Goal: Task Accomplishment & Management: Use online tool/utility

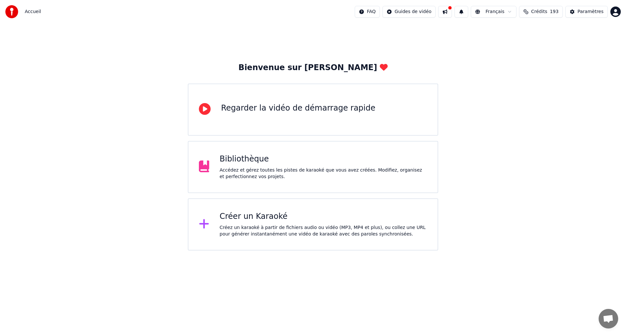
click at [259, 229] on div "Créez un karaoké à partir de fichiers audio ou vidéo (MP3, MP4 et plus), ou col…" at bounding box center [324, 230] width 208 height 13
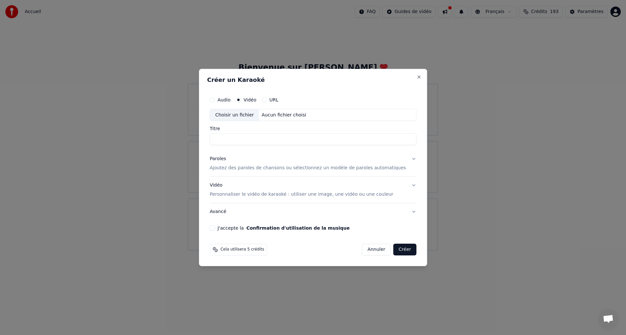
click at [247, 112] on div "Choisir un fichier" at bounding box center [234, 115] width 49 height 12
type input "**********"
click at [226, 159] on div "Paroles" at bounding box center [218, 159] width 16 height 7
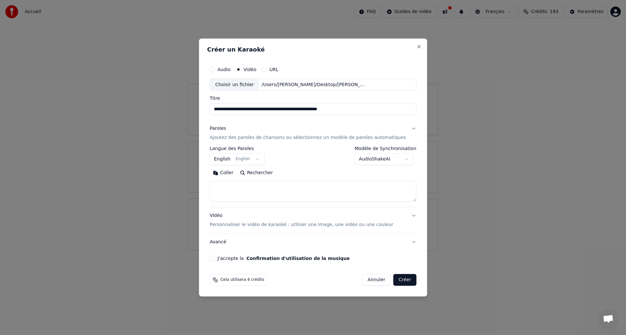
click at [230, 159] on button "English English" at bounding box center [237, 160] width 55 height 12
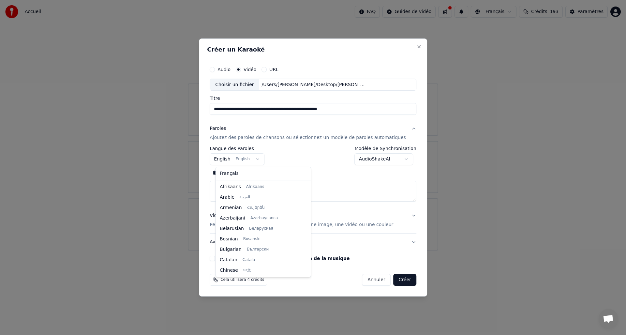
scroll to position [52, 0]
select select "**"
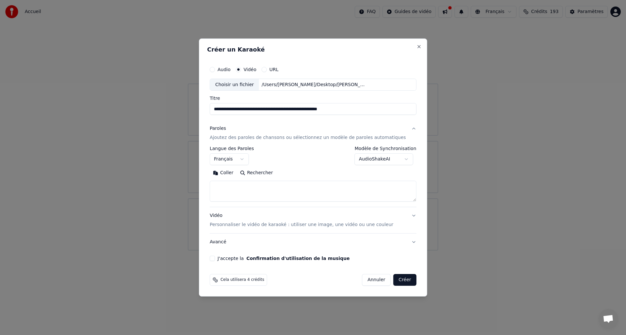
click at [242, 191] on textarea at bounding box center [313, 191] width 207 height 21
paste textarea "**********"
type textarea "**********"
click at [225, 219] on div "Vidéo Personnaliser le vidéo de karaoké : utiliser une image, une vidéo ou une …" at bounding box center [302, 221] width 184 height 16
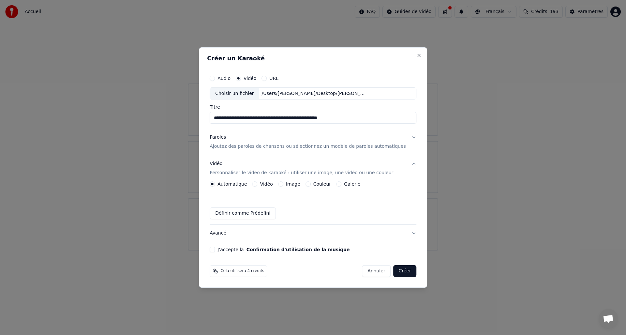
click at [263, 184] on div "Vidéo" at bounding box center [262, 183] width 21 height 5
click at [261, 185] on div "Vidéo" at bounding box center [262, 183] width 21 height 5
click at [258, 184] on button "Vidéo" at bounding box center [254, 183] width 5 height 5
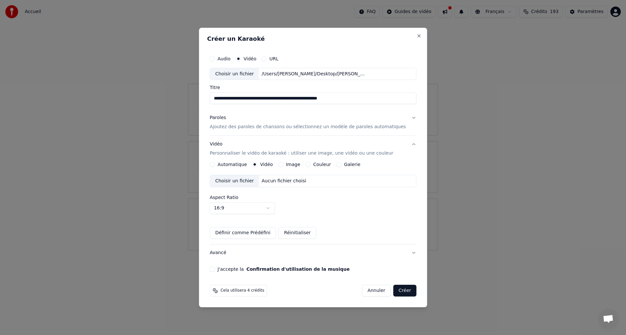
click at [249, 185] on div "Choisir un fichier" at bounding box center [234, 181] width 49 height 12
click at [229, 270] on label "J'accepte la Confirmation d'utilisation de la musique" at bounding box center [284, 269] width 132 height 5
click at [215, 270] on button "J'accepte la Confirmation d'utilisation de la musique" at bounding box center [212, 268] width 5 height 5
click at [396, 291] on button "Créer" at bounding box center [405, 291] width 23 height 12
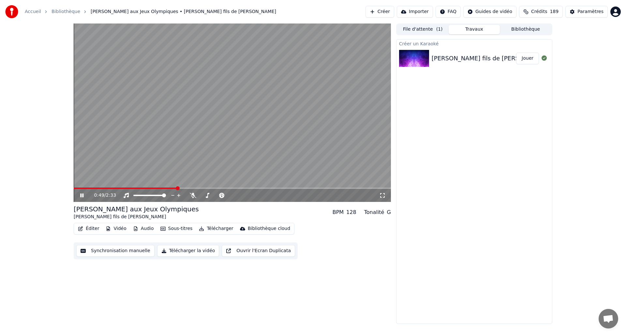
click at [80, 196] on icon at bounding box center [86, 195] width 15 height 5
click at [84, 194] on icon at bounding box center [86, 195] width 15 height 5
click at [83, 196] on icon at bounding box center [81, 195] width 3 height 4
click at [192, 250] on button "Télécharger la vidéo" at bounding box center [188, 251] width 62 height 12
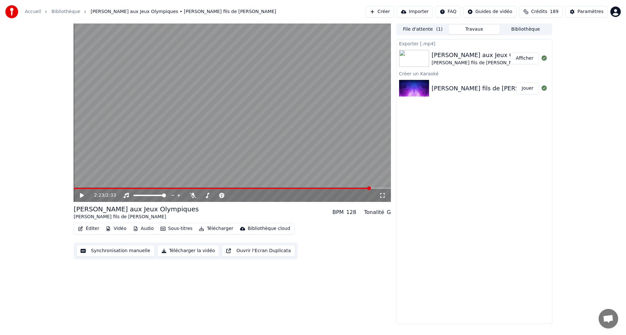
click at [522, 57] on button "Afficher" at bounding box center [524, 59] width 29 height 12
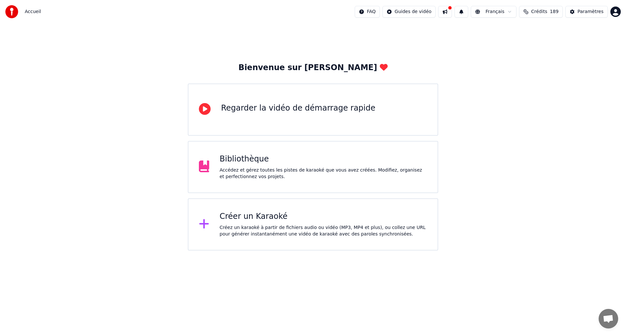
click at [342, 227] on div "Créez un karaoké à partir de fichiers audio ou vidéo (MP3, MP4 et plus), ou col…" at bounding box center [324, 230] width 208 height 13
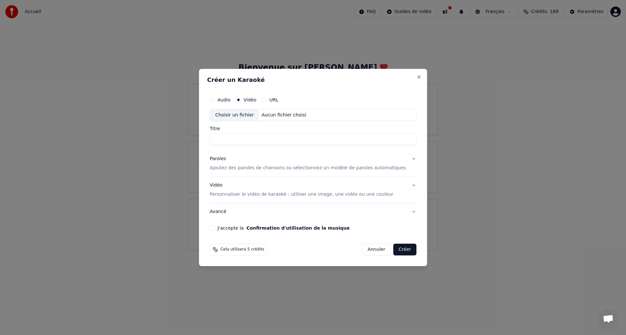
click at [257, 113] on div "Choisir un fichier" at bounding box center [234, 115] width 49 height 12
click at [251, 113] on div "Choisir un fichier" at bounding box center [234, 115] width 49 height 12
type input "**********"
click at [248, 165] on p "Ajoutez des paroles de chansons ou sélectionnez un modèle de paroles automatiqu…" at bounding box center [308, 168] width 196 height 7
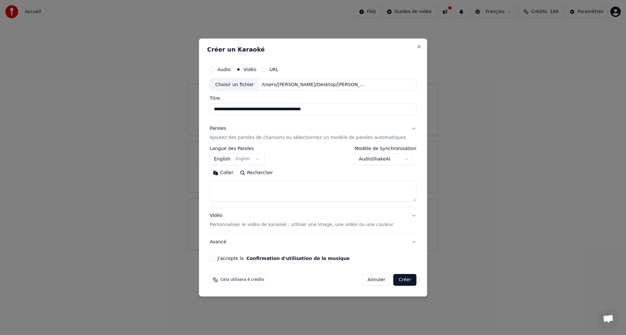
click at [233, 158] on body "**********" at bounding box center [313, 125] width 626 height 250
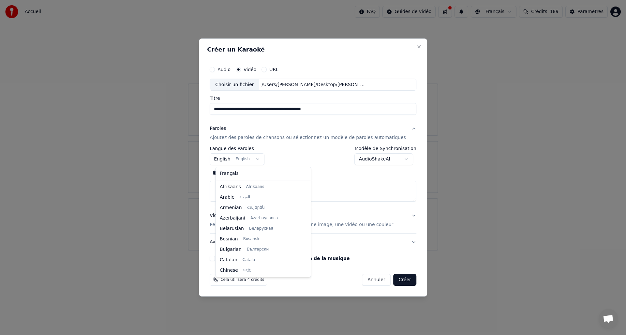
scroll to position [52, 0]
select select "**"
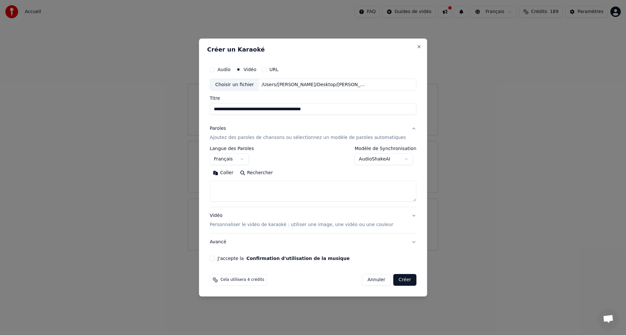
click at [244, 187] on textarea at bounding box center [313, 191] width 207 height 21
paste textarea "**********"
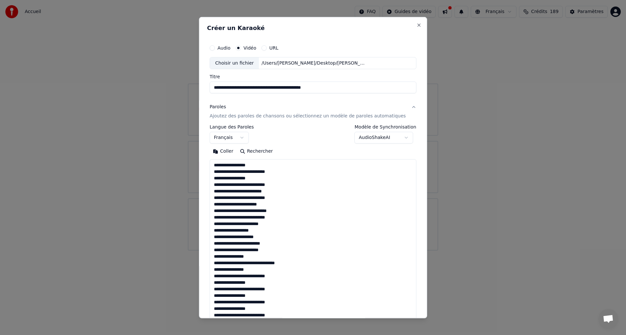
scroll to position [171, 0]
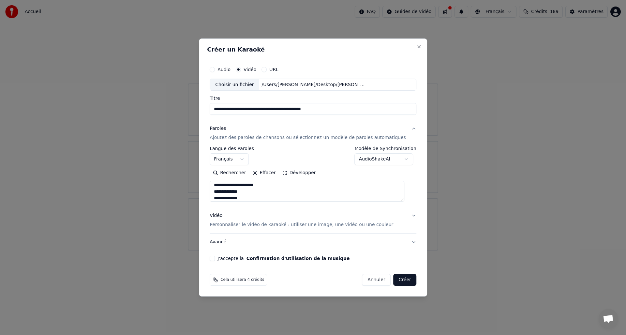
type textarea "**********"
click at [249, 223] on p "Personnaliser le vidéo de karaoké : utiliser une image, une vidéo ou une couleur" at bounding box center [302, 224] width 184 height 7
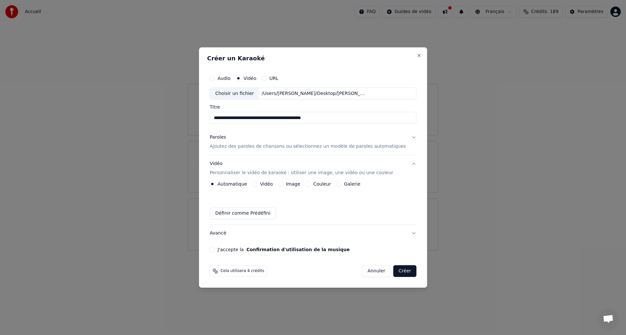
click at [262, 181] on div "Vidéo" at bounding box center [262, 183] width 21 height 5
click at [258, 184] on button "Vidéo" at bounding box center [254, 183] width 5 height 5
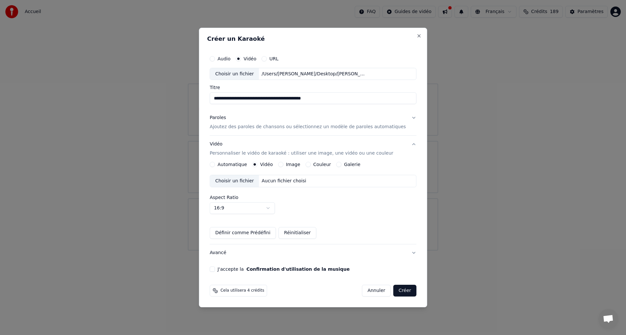
click at [239, 182] on div "Choisir un fichier" at bounding box center [234, 181] width 49 height 12
click at [215, 269] on button "J'accepte la Confirmation d'utilisation de la musique" at bounding box center [212, 268] width 5 height 5
click at [395, 293] on button "Créer" at bounding box center [405, 291] width 23 height 12
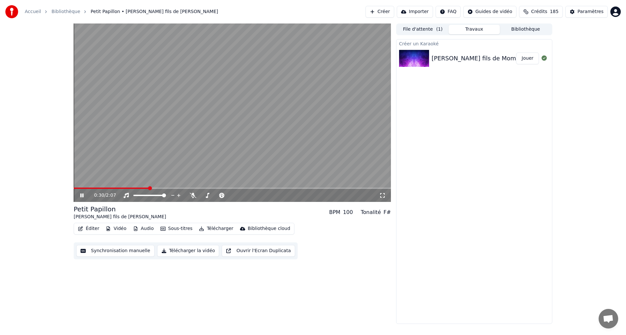
click at [205, 116] on video at bounding box center [232, 112] width 317 height 178
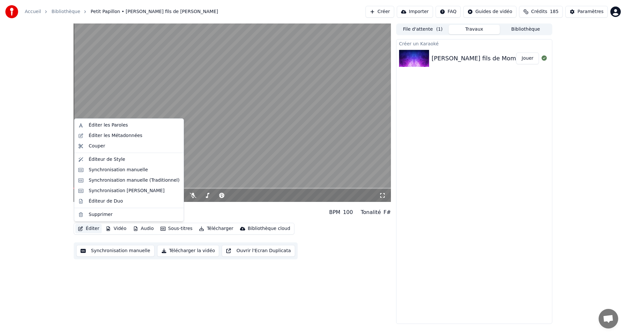
click at [91, 230] on button "Éditer" at bounding box center [88, 228] width 26 height 9
click at [132, 182] on div "Synchronisation manuelle (Traditionnel)" at bounding box center [134, 180] width 91 height 7
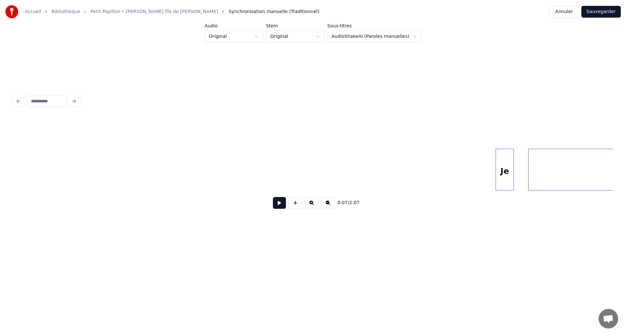
click at [277, 206] on button at bounding box center [279, 203] width 13 height 12
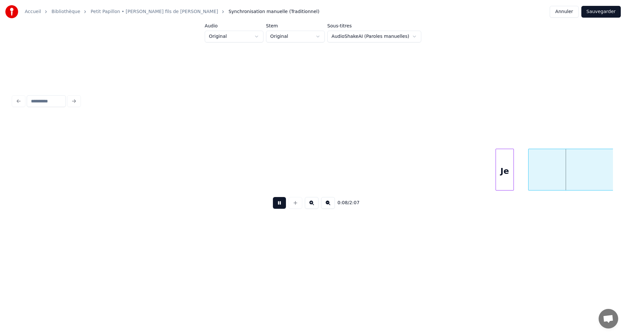
click at [277, 206] on button at bounding box center [279, 203] width 13 height 12
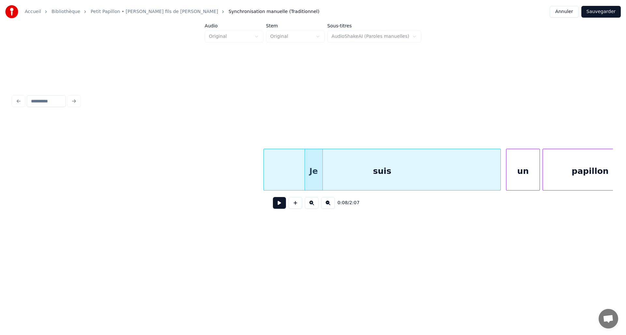
scroll to position [0, 269]
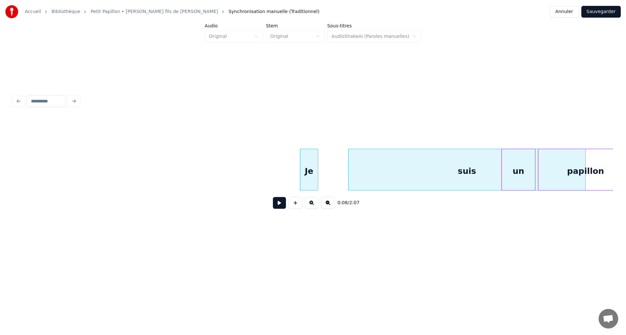
click at [400, 187] on div "suis" at bounding box center [467, 171] width 237 height 44
click at [354, 173] on div "suis" at bounding box center [472, 170] width 237 height 42
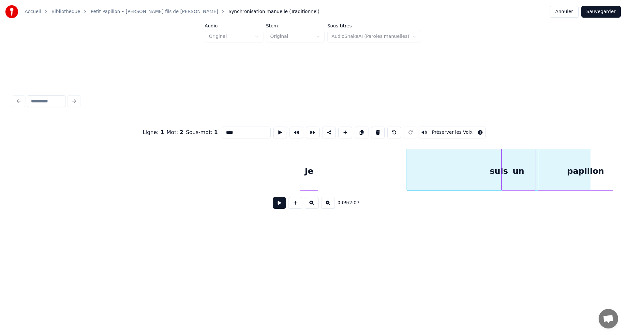
click at [408, 181] on div at bounding box center [408, 169] width 2 height 41
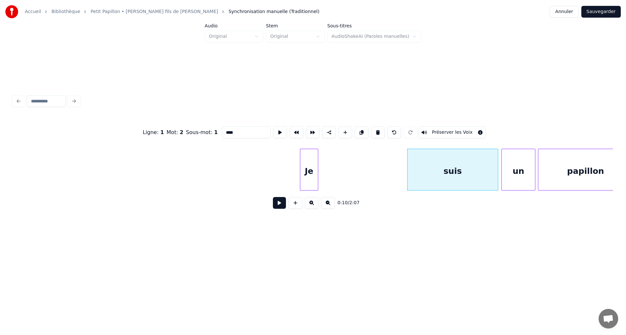
click at [497, 164] on div at bounding box center [497, 169] width 2 height 41
click at [456, 175] on div at bounding box center [457, 169] width 2 height 41
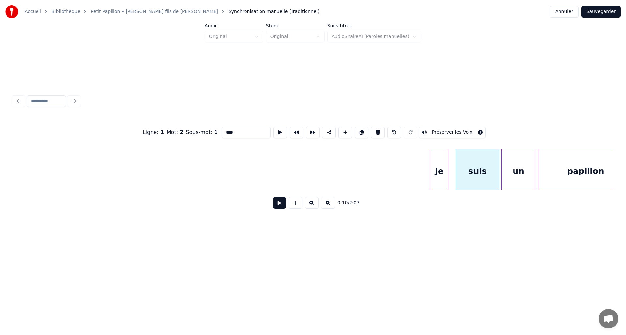
click at [438, 173] on div "Je" at bounding box center [439, 171] width 18 height 44
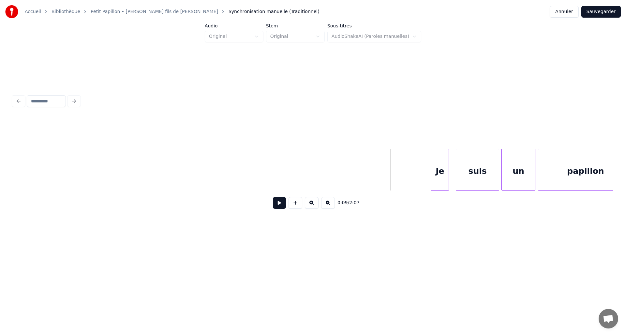
click at [285, 202] on button at bounding box center [279, 203] width 13 height 12
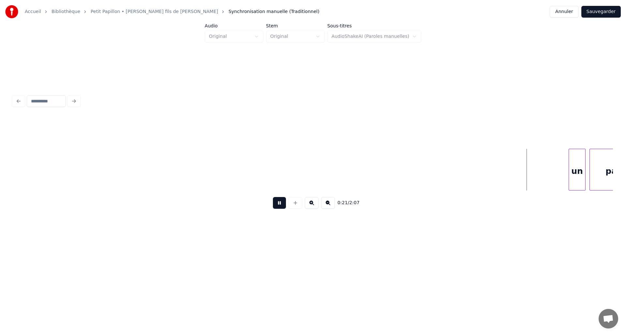
scroll to position [0, 1384]
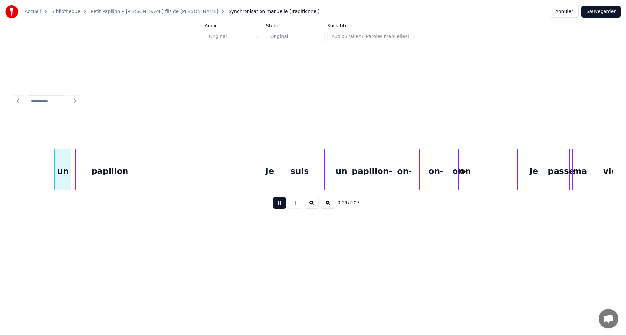
click at [279, 203] on button at bounding box center [279, 203] width 13 height 12
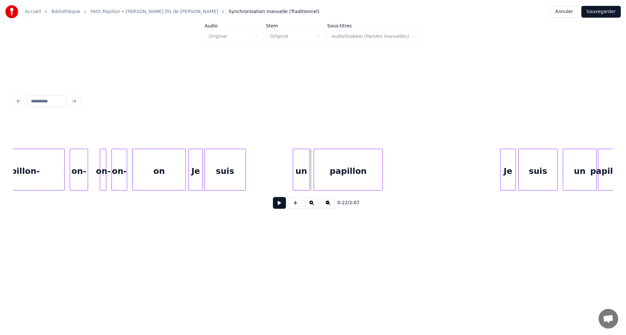
scroll to position [0, 1137]
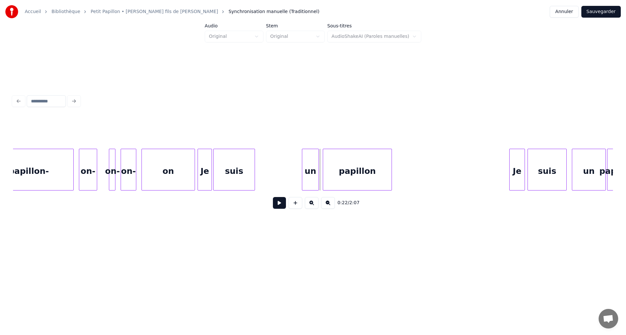
click at [165, 171] on div "on" at bounding box center [168, 171] width 53 height 44
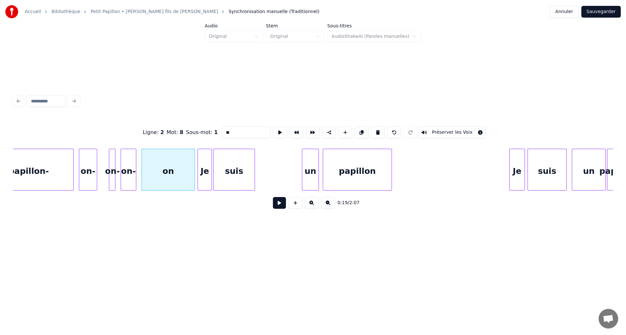
click at [271, 204] on div "0:19 / 2:07" at bounding box center [313, 203] width 590 height 14
click at [278, 204] on button at bounding box center [279, 203] width 13 height 12
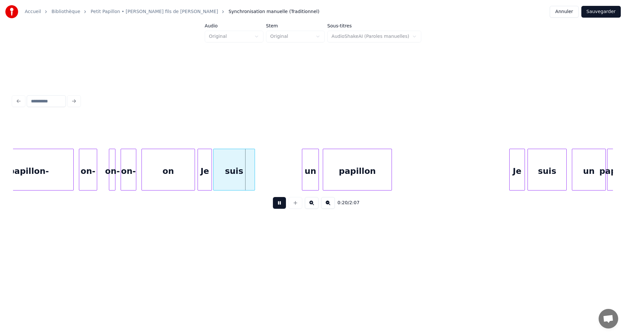
click at [278, 204] on button at bounding box center [279, 203] width 13 height 12
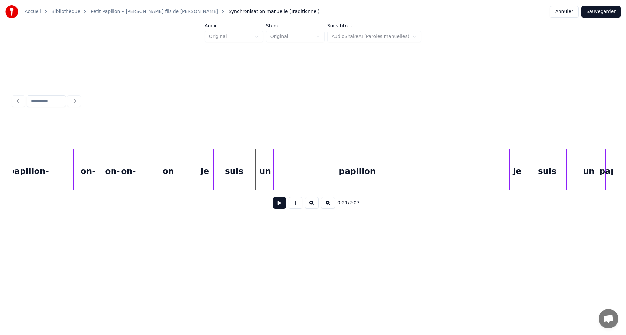
click at [263, 176] on div "un" at bounding box center [265, 171] width 16 height 44
click at [292, 179] on div "papillon" at bounding box center [309, 171] width 68 height 44
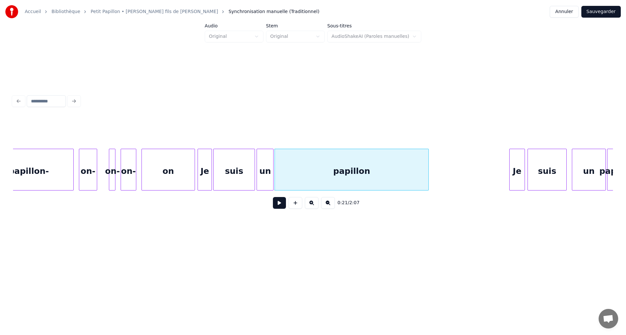
click at [427, 177] on div at bounding box center [428, 169] width 2 height 41
click at [160, 169] on div "on" at bounding box center [168, 171] width 53 height 44
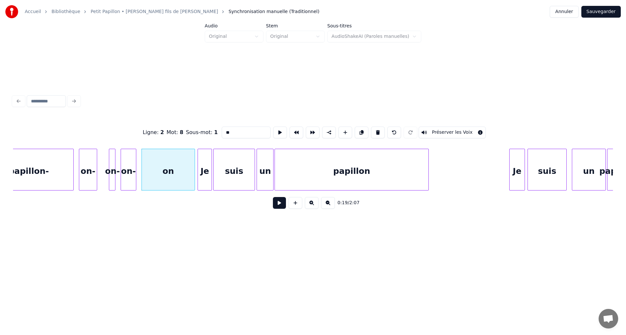
click at [281, 207] on button at bounding box center [279, 203] width 13 height 12
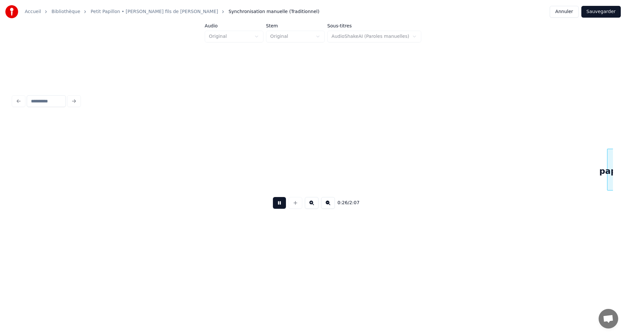
scroll to position [0, 1737]
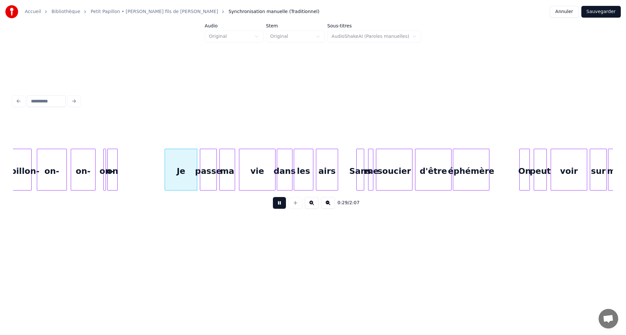
click at [277, 201] on button at bounding box center [279, 203] width 13 height 12
click at [192, 181] on div "Je" at bounding box center [196, 171] width 32 height 44
click at [161, 178] on div "on" at bounding box center [160, 171] width 10 height 44
click at [116, 178] on div "on-" at bounding box center [113, 171] width 7 height 44
click at [49, 177] on div "on-" at bounding box center [51, 171] width 29 height 44
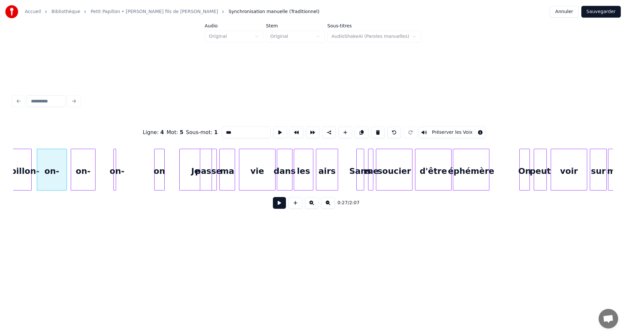
click at [279, 208] on button at bounding box center [279, 203] width 13 height 12
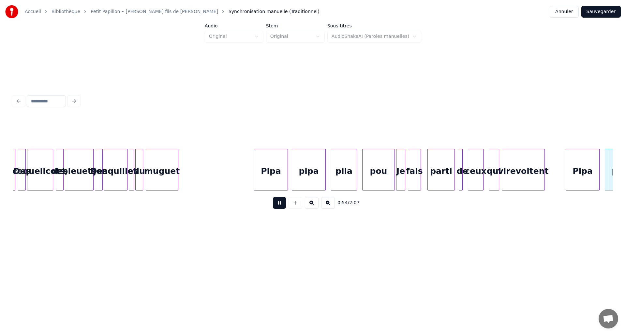
scroll to position [0, 3538]
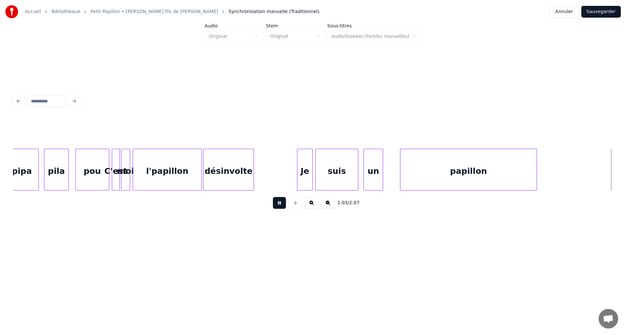
click at [279, 207] on button at bounding box center [279, 203] width 13 height 12
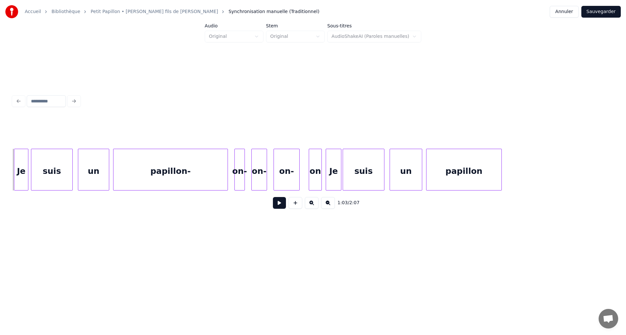
click at [279, 207] on button at bounding box center [279, 203] width 13 height 12
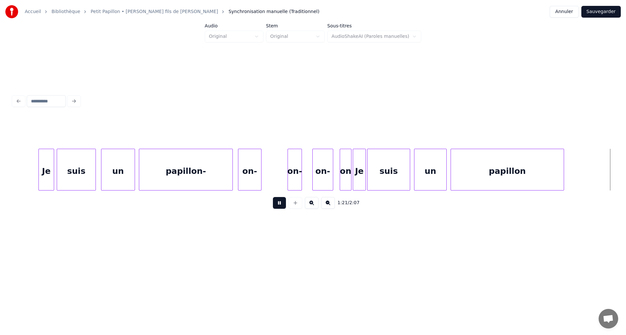
scroll to position [0, 5338]
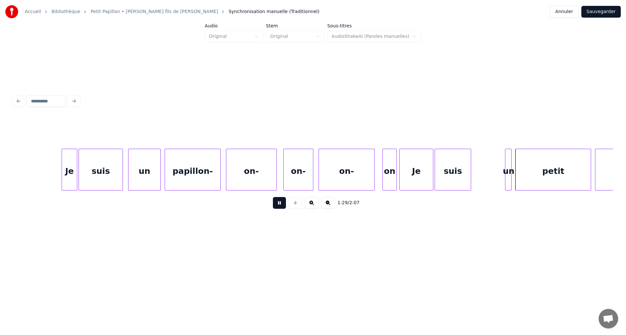
click at [282, 207] on button at bounding box center [279, 203] width 13 height 12
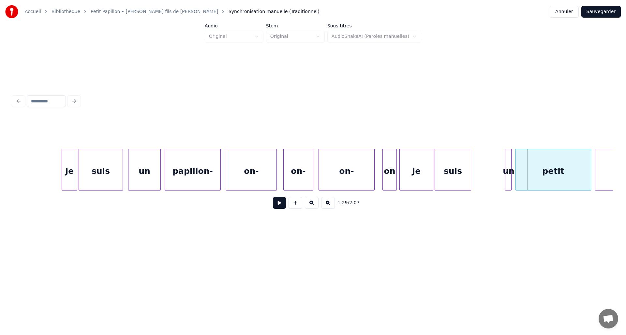
click at [256, 177] on div "on-" at bounding box center [251, 171] width 50 height 44
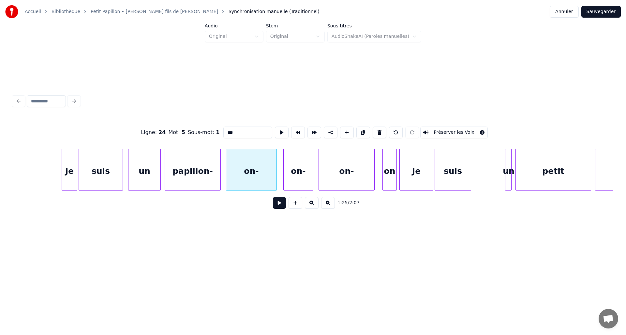
click at [275, 205] on button at bounding box center [279, 203] width 13 height 12
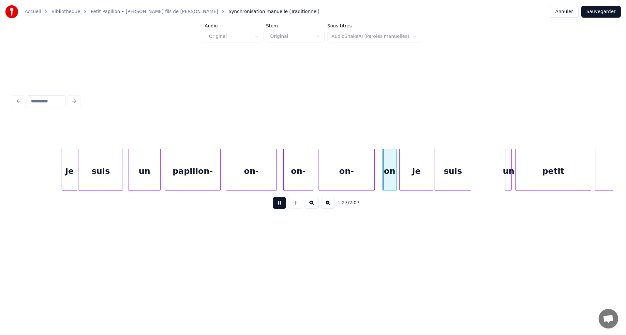
click at [275, 205] on button at bounding box center [279, 203] width 13 height 12
click at [372, 178] on div "on" at bounding box center [375, 171] width 14 height 44
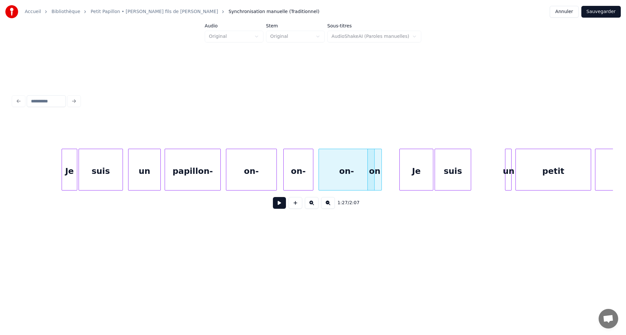
click at [355, 181] on div "on-" at bounding box center [346, 171] width 55 height 44
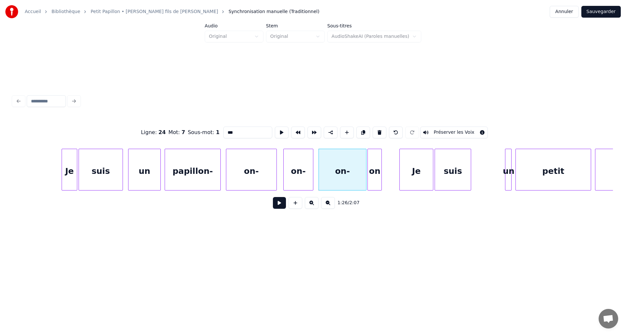
click at [364, 179] on div at bounding box center [365, 169] width 2 height 41
click at [400, 176] on div at bounding box center [401, 169] width 2 height 41
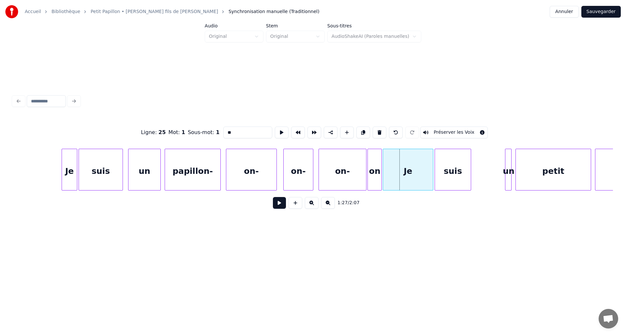
click at [383, 179] on div at bounding box center [384, 169] width 2 height 41
click at [398, 181] on div "Je" at bounding box center [390, 170] width 15 height 42
click at [413, 180] on div "suis" at bounding box center [416, 171] width 36 height 44
click at [349, 174] on div "on-" at bounding box center [342, 171] width 47 height 44
type input "***"
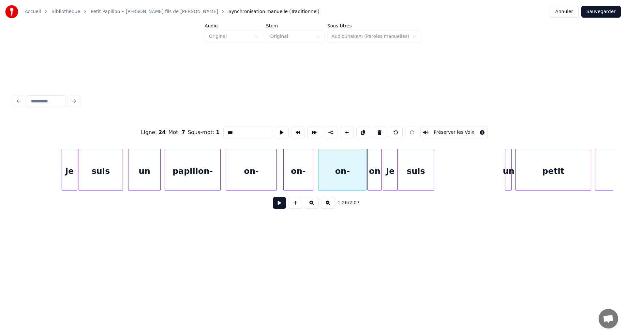
click at [280, 203] on button at bounding box center [279, 203] width 13 height 12
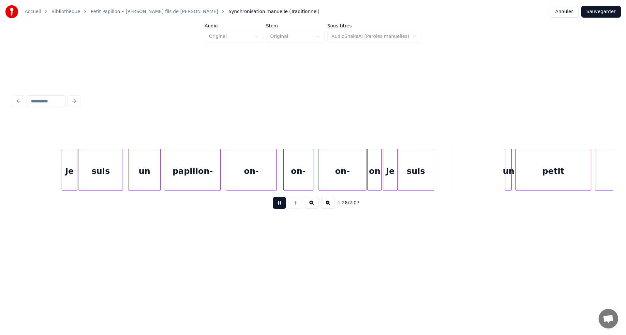
click at [280, 203] on button at bounding box center [279, 203] width 13 height 12
click at [440, 184] on div at bounding box center [440, 169] width 2 height 41
click at [462, 174] on div at bounding box center [463, 169] width 2 height 41
click at [509, 177] on div "petit" at bounding box center [511, 171] width 75 height 44
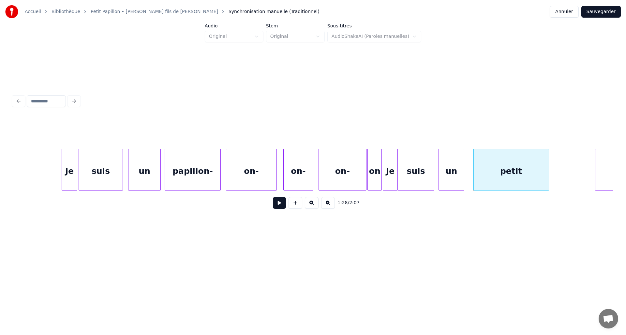
scroll to position [0, 5504]
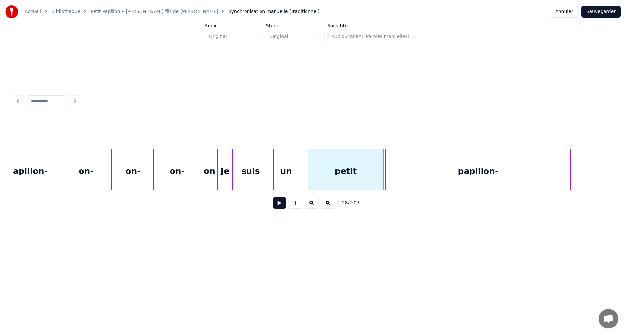
click at [556, 177] on div "papillon-" at bounding box center [478, 171] width 185 height 44
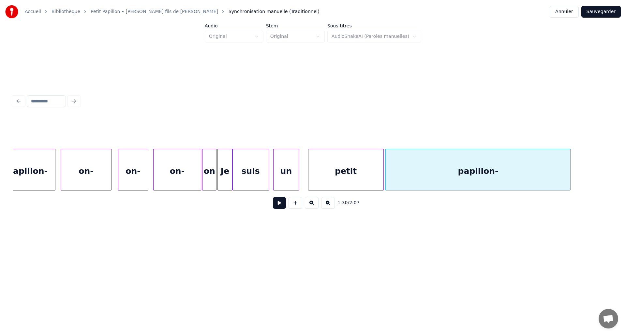
click at [210, 175] on div "on" at bounding box center [210, 171] width 14 height 44
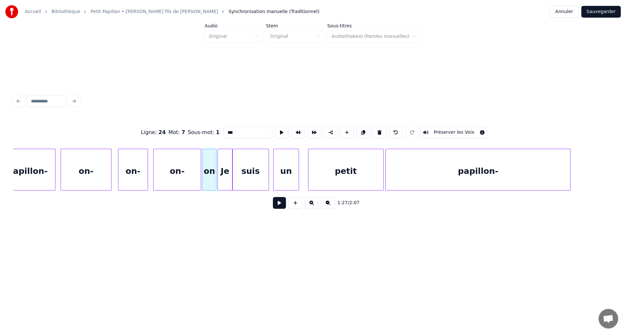
type input "**"
click at [275, 207] on button at bounding box center [279, 203] width 13 height 12
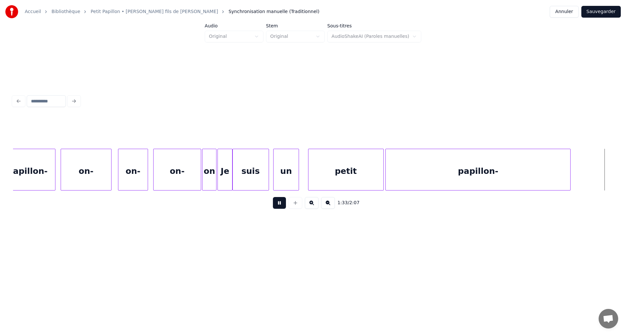
click at [275, 207] on button at bounding box center [279, 203] width 13 height 12
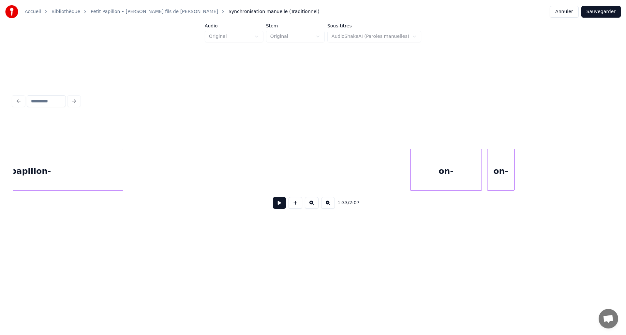
scroll to position [0, 5924]
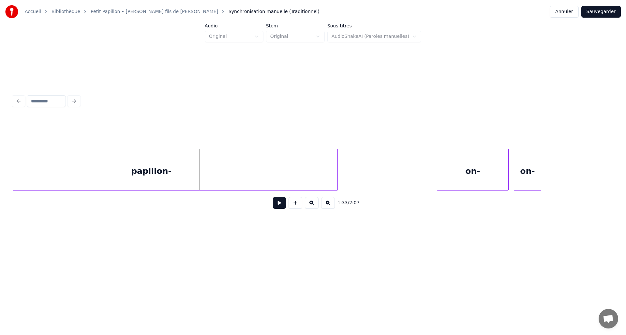
click at [337, 180] on div at bounding box center [337, 169] width 2 height 41
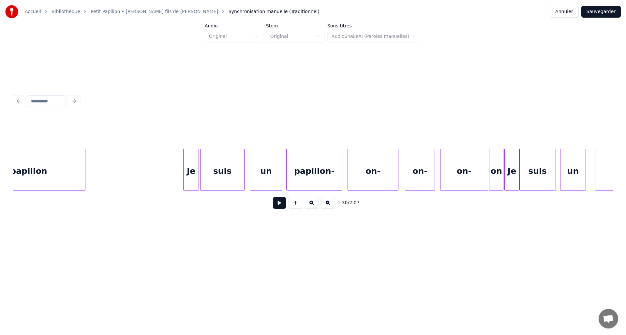
scroll to position [0, 5145]
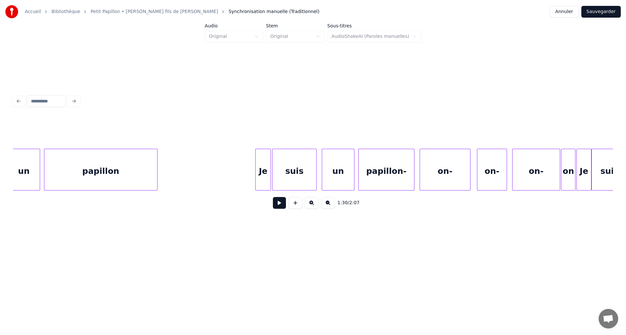
click at [424, 175] on div "on-" at bounding box center [445, 171] width 50 height 44
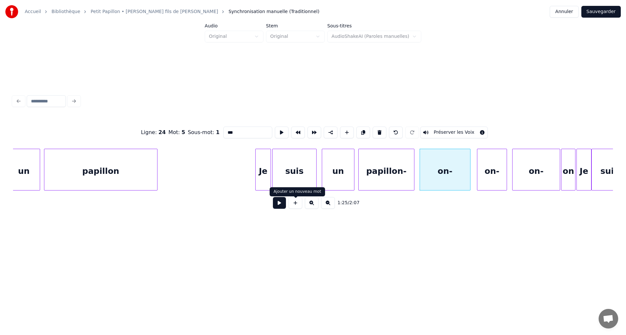
click at [285, 204] on button at bounding box center [279, 203] width 13 height 12
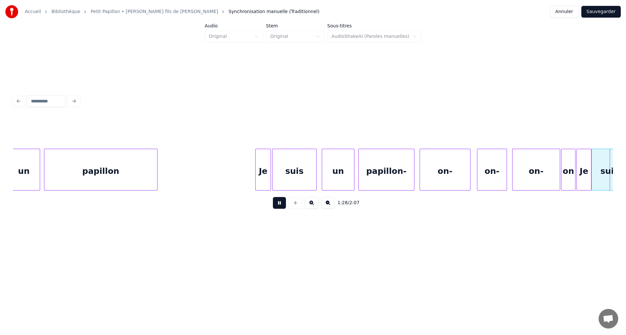
scroll to position [0, 5745]
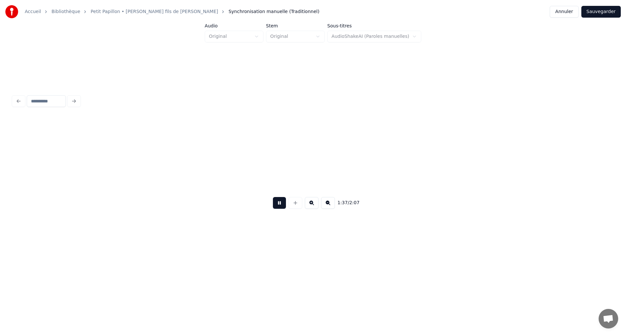
click at [279, 205] on button at bounding box center [279, 203] width 13 height 12
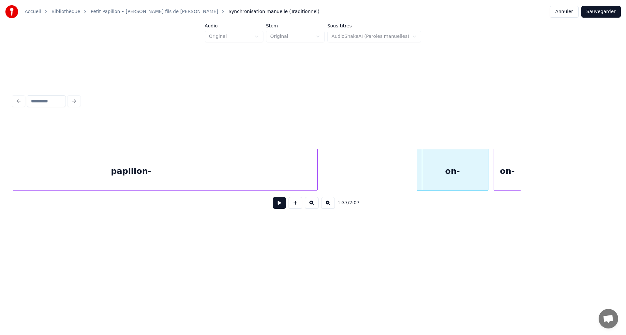
scroll to position [0, 5936]
click at [276, 179] on div at bounding box center [277, 169] width 2 height 41
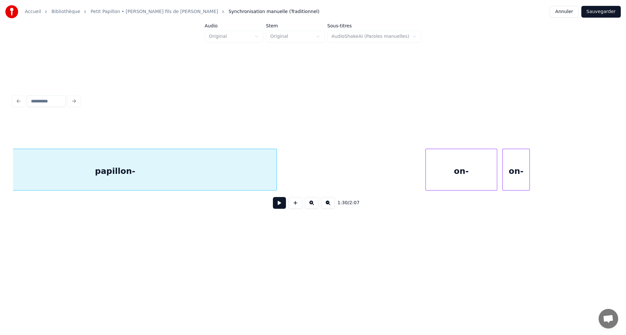
scroll to position [0, 5876]
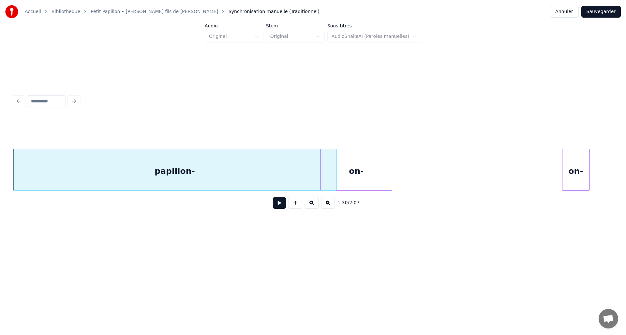
click at [354, 178] on div "on-" at bounding box center [356, 171] width 71 height 44
click at [381, 178] on div at bounding box center [382, 169] width 2 height 41
click at [340, 177] on div at bounding box center [339, 169] width 2 height 41
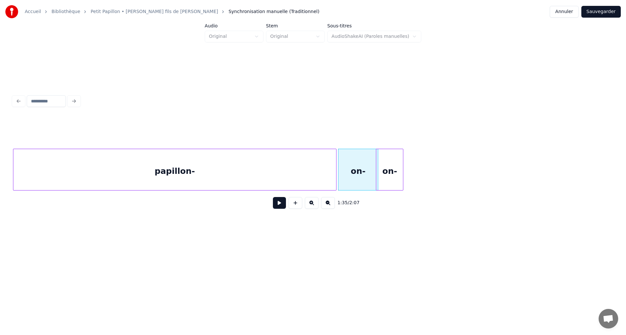
click at [388, 174] on div "on-" at bounding box center [389, 171] width 27 height 44
click at [278, 185] on div "papillon-" at bounding box center [174, 171] width 323 height 44
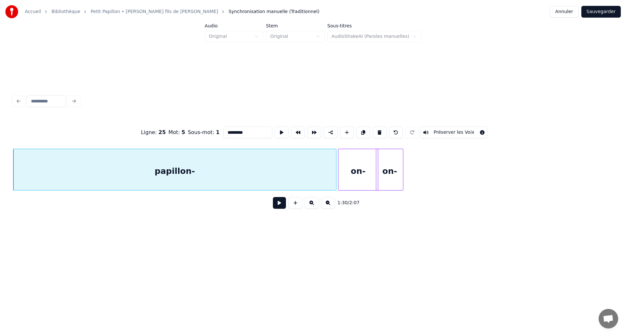
click at [283, 206] on button at bounding box center [279, 203] width 13 height 12
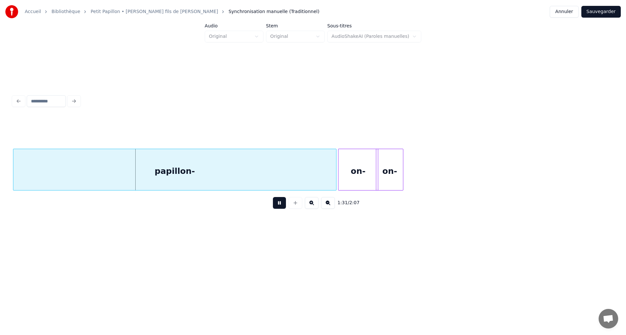
click at [283, 204] on button at bounding box center [279, 203] width 13 height 12
click at [252, 169] on div "papillon-" at bounding box center [174, 171] width 323 height 44
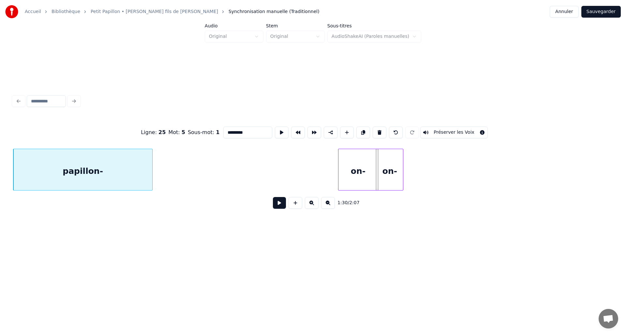
click at [151, 173] on div at bounding box center [151, 169] width 2 height 41
click at [194, 172] on div "on-" at bounding box center [189, 171] width 39 height 44
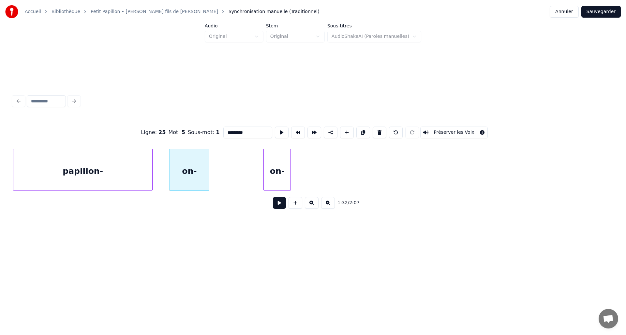
click at [281, 174] on div "on-" at bounding box center [277, 171] width 27 height 44
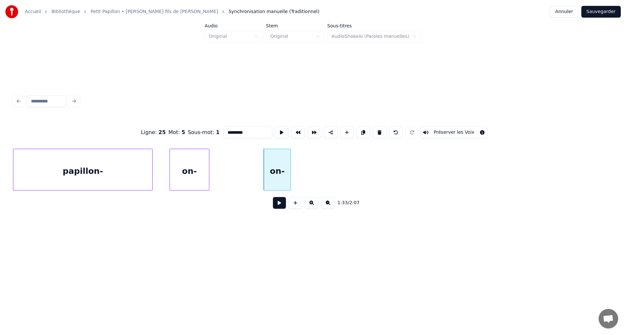
click at [111, 180] on div "papillon-" at bounding box center [82, 171] width 139 height 44
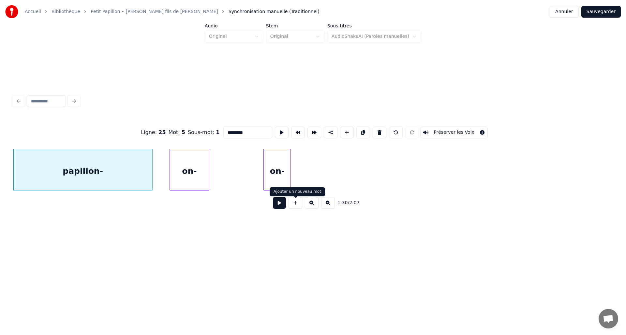
click at [283, 205] on button at bounding box center [279, 203] width 13 height 12
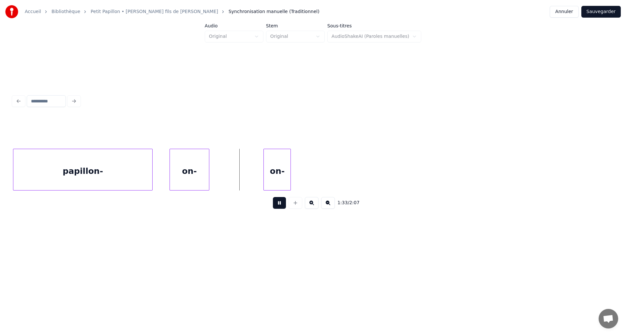
click at [283, 205] on button at bounding box center [279, 203] width 13 height 12
click at [142, 173] on div "papillon-" at bounding box center [82, 171] width 139 height 44
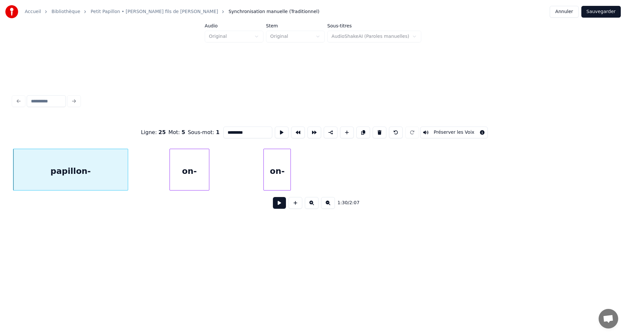
click at [126, 178] on div at bounding box center [127, 169] width 2 height 41
click at [143, 176] on div "on-" at bounding box center [147, 171] width 39 height 44
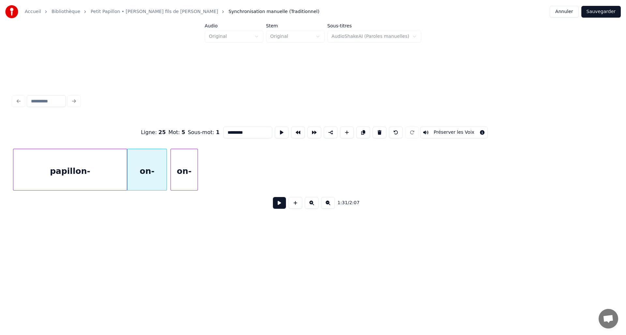
click at [182, 175] on div "on-" at bounding box center [184, 171] width 27 height 44
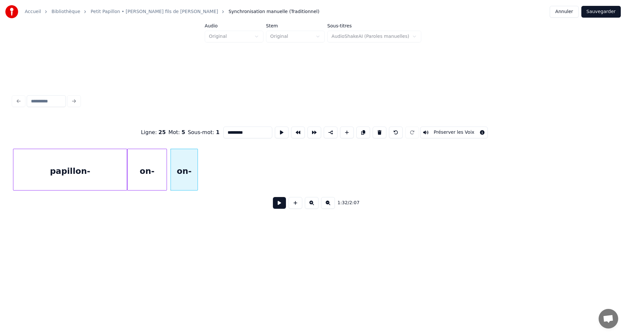
click at [93, 172] on div "papillon-" at bounding box center [69, 171] width 113 height 44
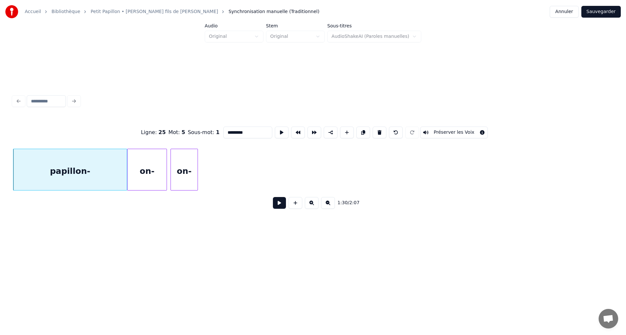
click at [278, 202] on button at bounding box center [279, 203] width 13 height 12
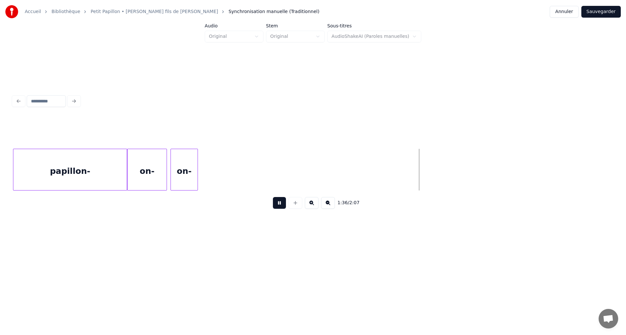
click at [280, 205] on button at bounding box center [279, 203] width 13 height 12
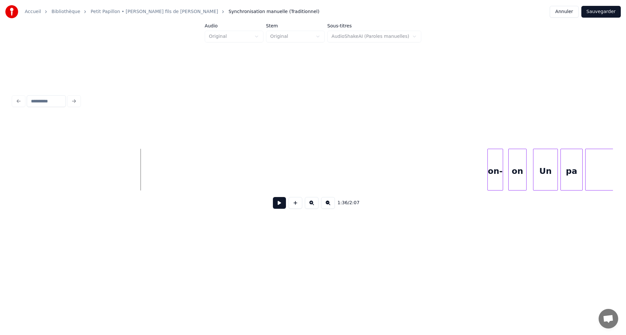
scroll to position [0, 6180]
click at [52, 170] on div "on-" at bounding box center [56, 171] width 15 height 44
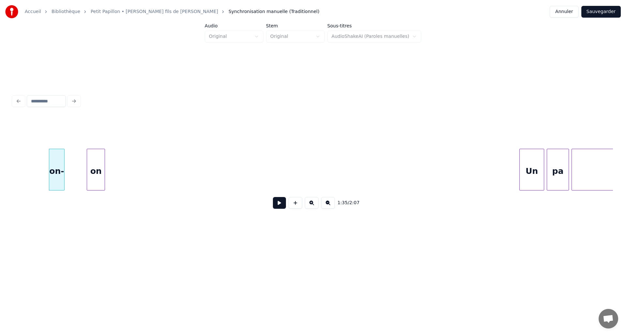
click at [89, 158] on div "on" at bounding box center [96, 171] width 18 height 44
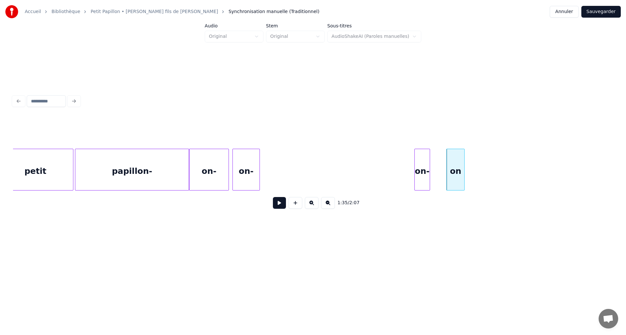
scroll to position [0, 5810]
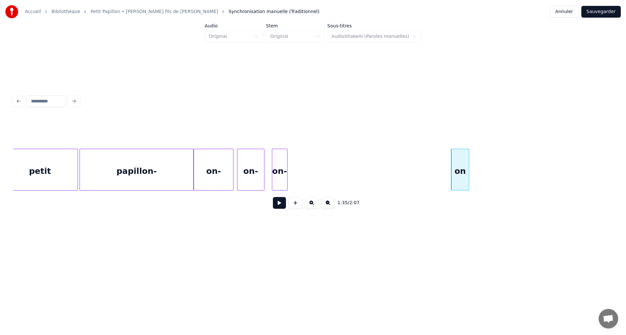
click at [280, 183] on div "on-" at bounding box center [279, 171] width 15 height 44
click at [293, 174] on div "on" at bounding box center [295, 171] width 18 height 44
click at [166, 171] on div "papillon-" at bounding box center [136, 171] width 113 height 44
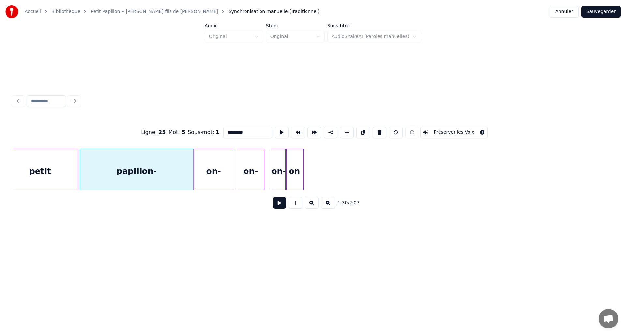
click at [276, 207] on button at bounding box center [279, 203] width 13 height 12
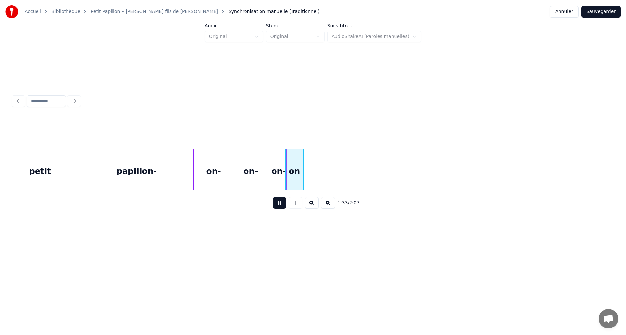
click at [276, 207] on button at bounding box center [279, 203] width 13 height 12
click at [234, 174] on div "on-" at bounding box center [238, 171] width 27 height 44
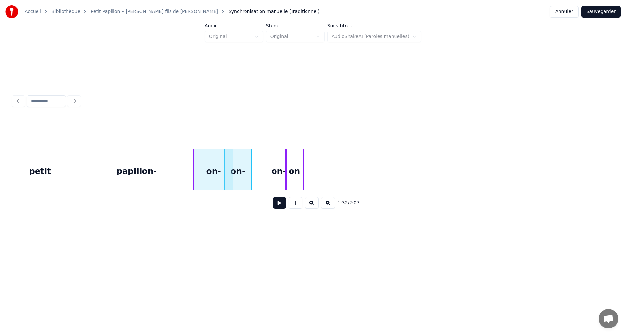
click at [212, 177] on div "on-" at bounding box center [213, 171] width 39 height 44
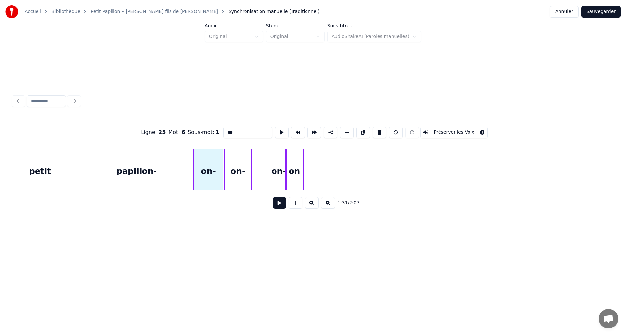
click at [222, 180] on div at bounding box center [222, 169] width 2 height 41
click at [256, 183] on div "on-" at bounding box center [260, 171] width 15 height 44
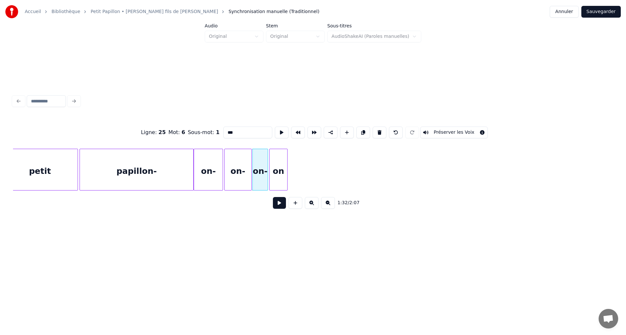
click at [274, 182] on div "on" at bounding box center [279, 171] width 18 height 44
click at [131, 182] on div "papillon-" at bounding box center [136, 171] width 113 height 44
type input "*********"
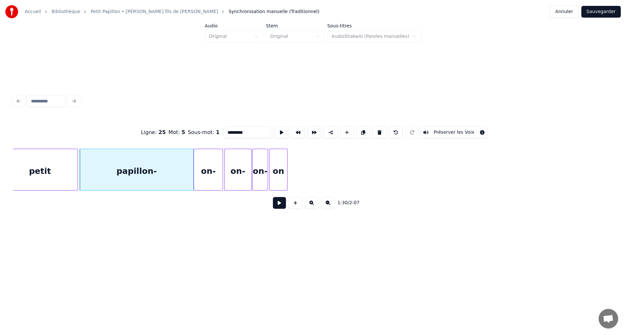
click at [272, 203] on div "1:30 / 2:07" at bounding box center [313, 203] width 590 height 14
click at [276, 206] on button at bounding box center [279, 203] width 13 height 12
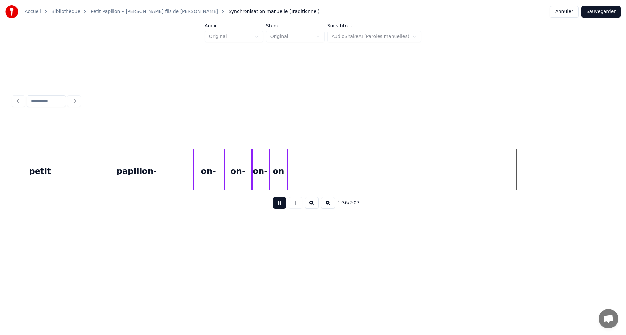
click at [276, 206] on button at bounding box center [279, 203] width 13 height 12
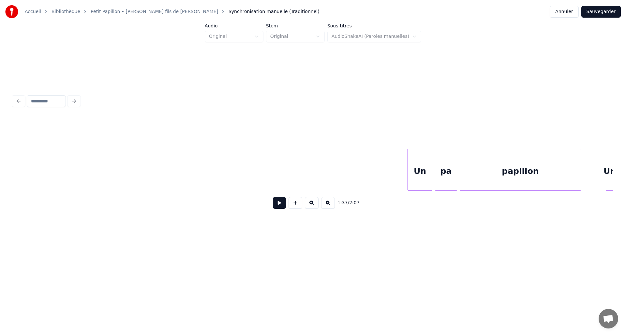
scroll to position [0, 6296]
click at [423, 172] on div "Un" at bounding box center [415, 171] width 24 height 44
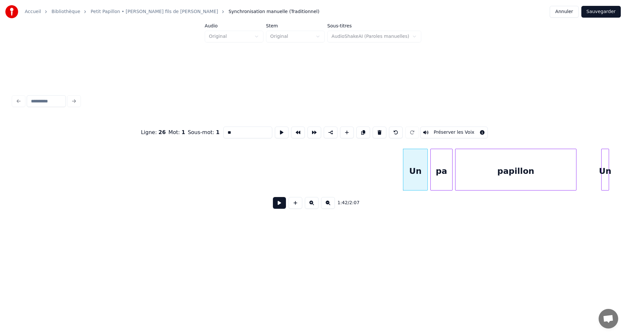
click at [440, 172] on div "pa" at bounding box center [442, 171] width 22 height 44
click at [473, 176] on div "papillon" at bounding box center [516, 171] width 121 height 44
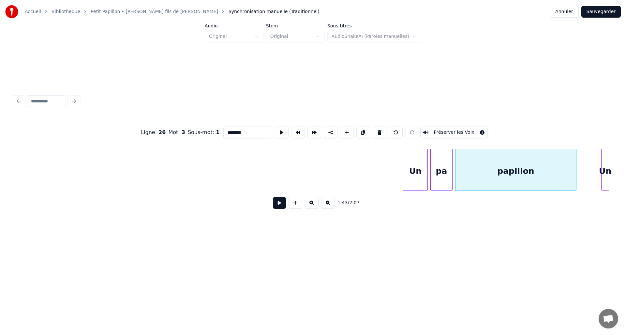
click at [416, 173] on div "Un" at bounding box center [415, 171] width 24 height 44
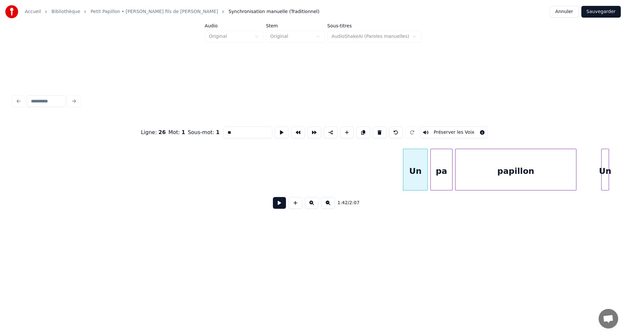
click at [438, 173] on div "pa" at bounding box center [442, 171] width 22 height 44
click at [467, 173] on div "papillon" at bounding box center [516, 171] width 121 height 44
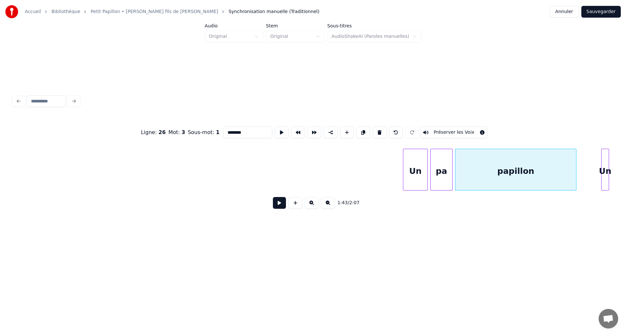
click at [418, 173] on div "Un" at bounding box center [415, 171] width 24 height 44
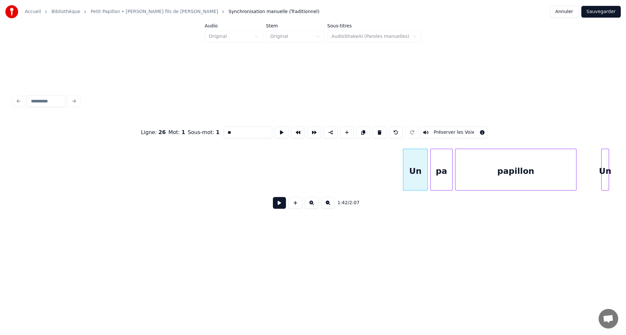
click at [438, 173] on div "pa" at bounding box center [442, 171] width 22 height 44
click at [473, 174] on div "papillon" at bounding box center [516, 171] width 121 height 44
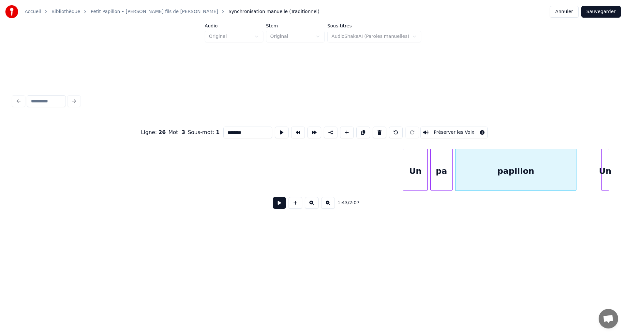
click at [419, 174] on div "Un" at bounding box center [415, 171] width 24 height 44
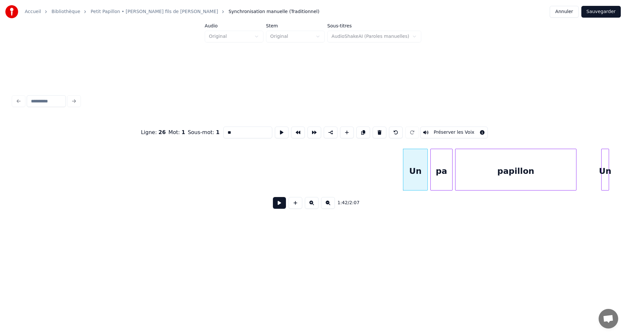
click at [440, 173] on div "pa" at bounding box center [442, 171] width 22 height 44
click at [471, 175] on div "papillon" at bounding box center [516, 171] width 121 height 44
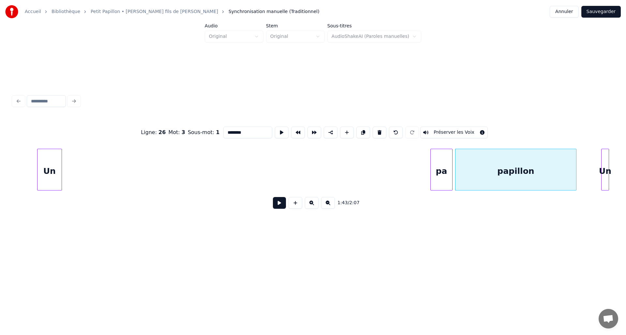
click at [51, 169] on div "Un" at bounding box center [50, 171] width 24 height 44
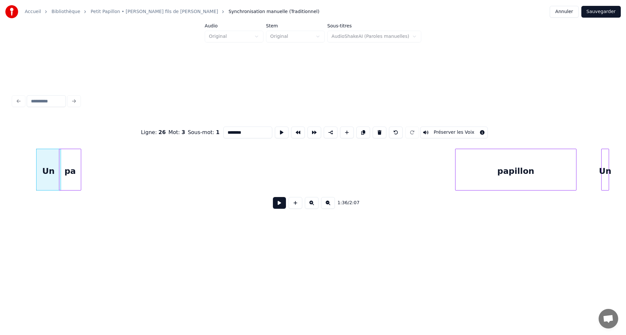
click at [70, 175] on div "pa" at bounding box center [70, 171] width 22 height 44
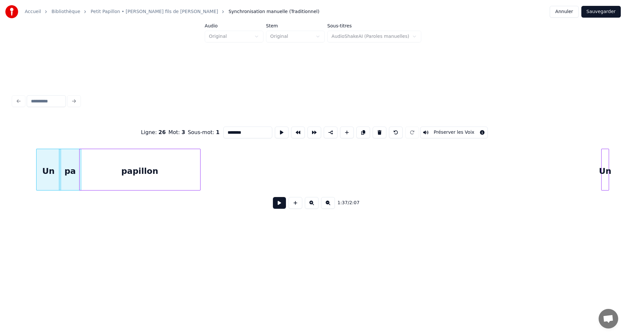
click at [128, 166] on div "papillon" at bounding box center [140, 171] width 121 height 44
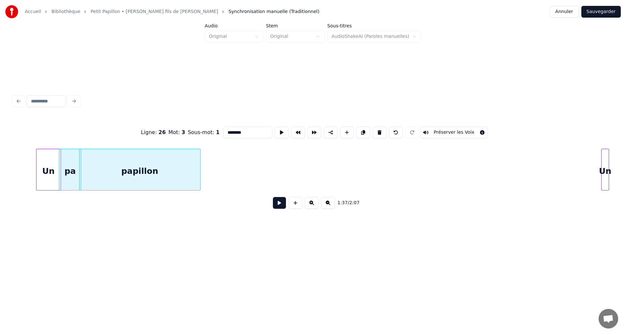
click at [56, 173] on div "Un" at bounding box center [49, 171] width 24 height 44
type input "**"
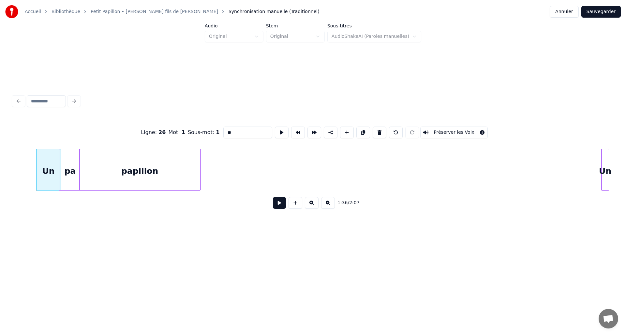
click at [273, 205] on button at bounding box center [279, 203] width 13 height 12
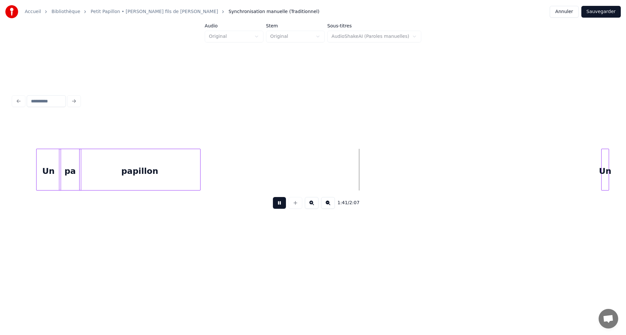
click at [279, 205] on button at bounding box center [279, 203] width 13 height 12
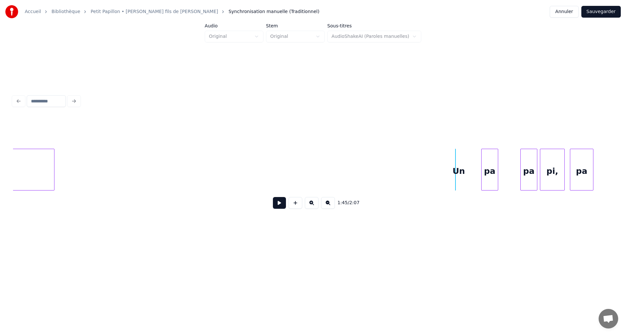
scroll to position [0, 6478]
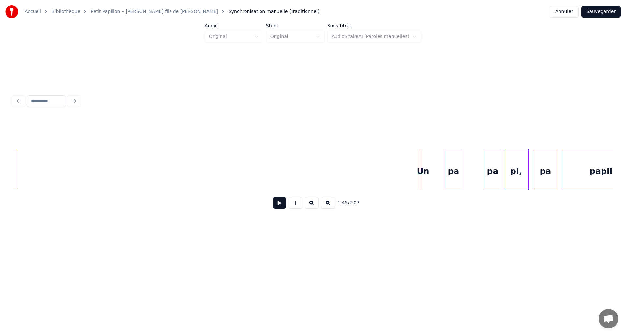
click at [425, 168] on div "Un" at bounding box center [423, 171] width 7 height 44
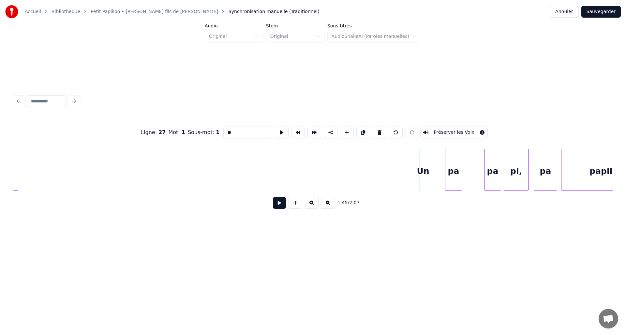
click at [425, 168] on div "Un" at bounding box center [423, 171] width 7 height 44
click at [424, 170] on div "Un" at bounding box center [423, 171] width 7 height 44
click at [375, 131] on button at bounding box center [380, 133] width 14 height 12
type input "**"
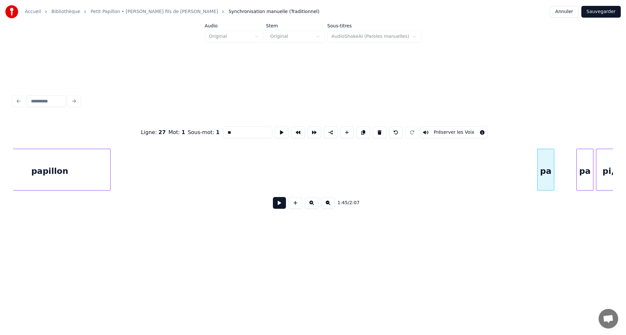
scroll to position [0, 6377]
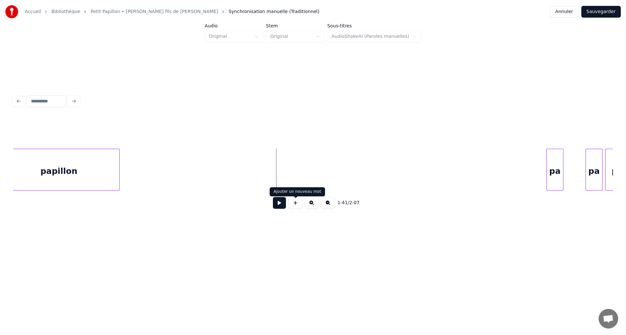
click at [296, 203] on button at bounding box center [296, 203] width 14 height 12
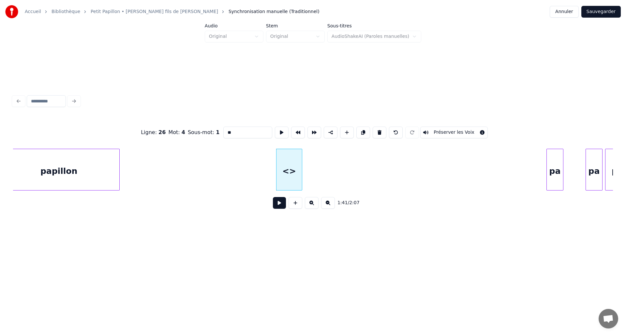
drag, startPoint x: 250, startPoint y: 132, endPoint x: 205, endPoint y: 128, distance: 45.4
click at [205, 128] on div "Ligne : 26 Mot : 4 Sous-mot : 1 ** Préserver les Voix" at bounding box center [313, 132] width 600 height 33
click at [281, 173] on div "un" at bounding box center [281, 171] width 25 height 44
type input "**"
click at [276, 207] on button at bounding box center [279, 203] width 13 height 12
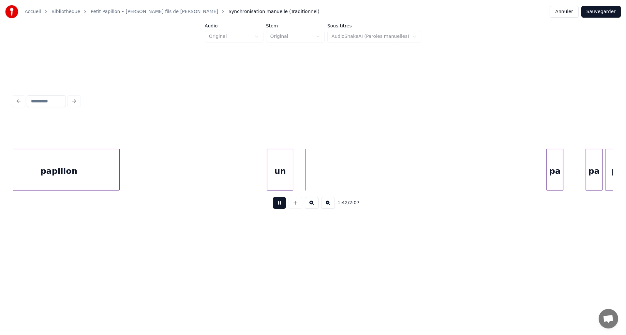
click at [276, 207] on button at bounding box center [279, 203] width 13 height 12
click at [302, 170] on div "pa" at bounding box center [303, 171] width 16 height 44
click at [327, 172] on div "pa" at bounding box center [328, 171] width 16 height 44
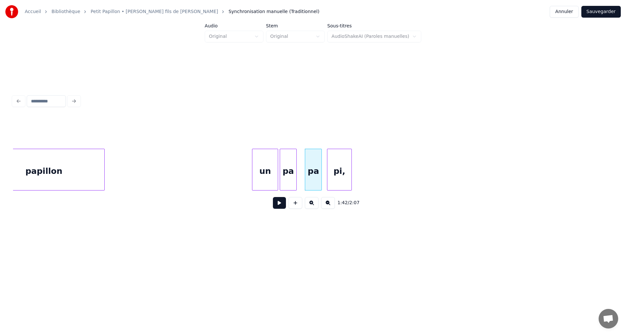
click at [344, 173] on div "pi," at bounding box center [339, 171] width 24 height 44
click at [278, 204] on button at bounding box center [279, 203] width 13 height 12
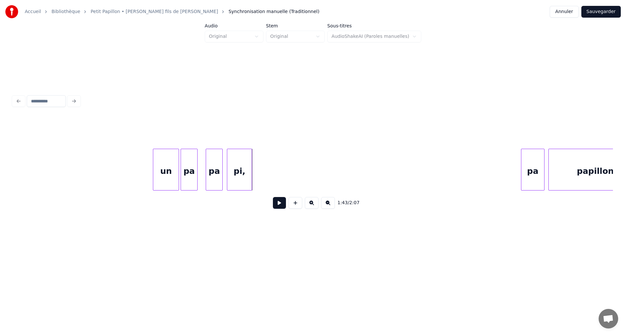
scroll to position [0, 6586]
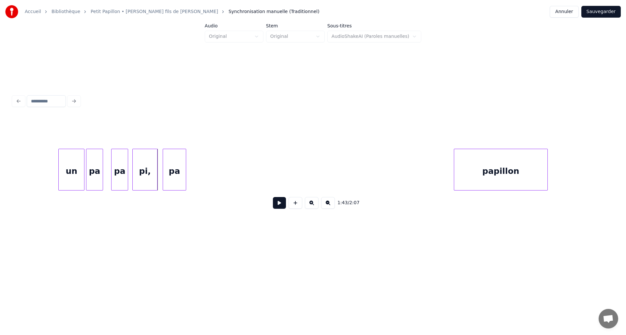
click at [177, 190] on div "pa pa pi, un pa papillon" at bounding box center [313, 170] width 600 height 42
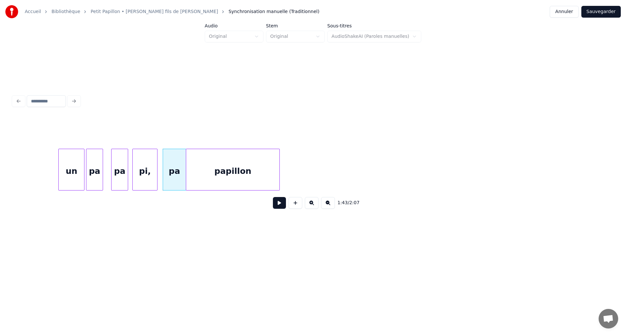
click at [227, 172] on div "papillon" at bounding box center [232, 171] width 93 height 44
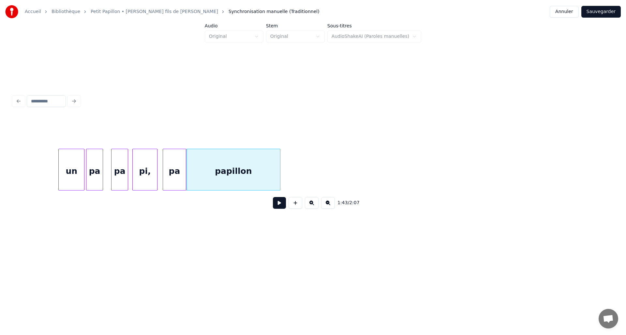
click at [72, 170] on div "un" at bounding box center [71, 171] width 25 height 44
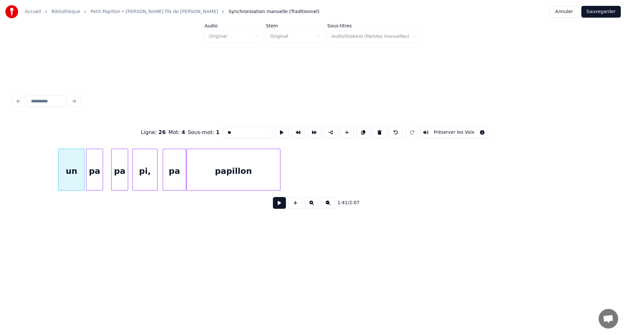
click at [280, 200] on button at bounding box center [279, 203] width 13 height 12
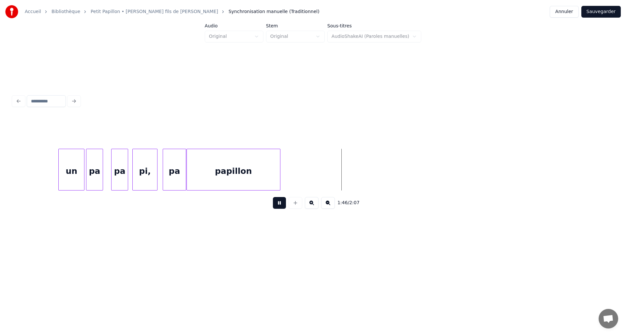
click at [280, 200] on button at bounding box center [279, 203] width 13 height 12
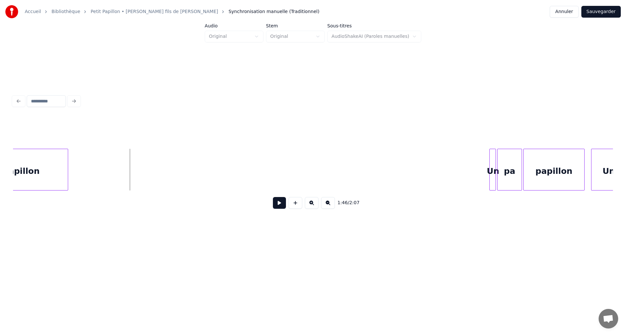
scroll to position [0, 6816]
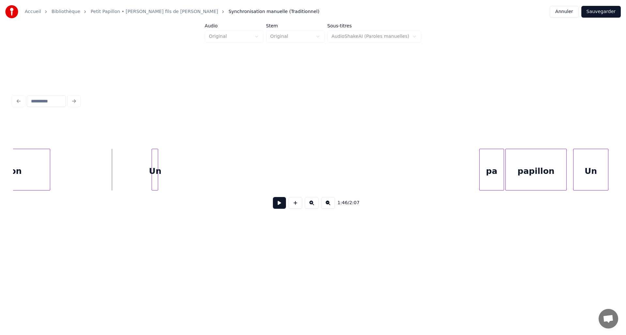
click at [154, 172] on div "Un" at bounding box center [155, 171] width 7 height 44
click at [282, 202] on button at bounding box center [279, 203] width 13 height 12
click at [171, 179] on div "pa" at bounding box center [175, 171] width 24 height 44
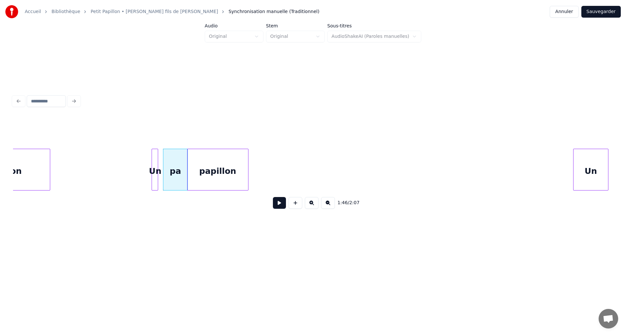
click at [217, 182] on div "papillon" at bounding box center [218, 171] width 61 height 44
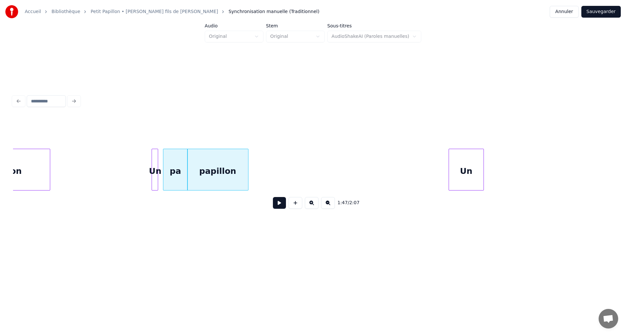
click at [469, 175] on div "Un" at bounding box center [466, 171] width 35 height 44
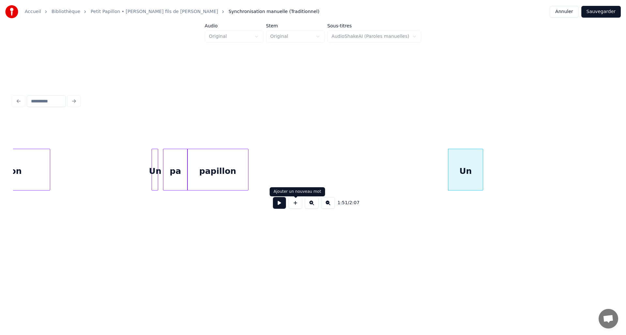
click at [284, 205] on button at bounding box center [279, 203] width 13 height 12
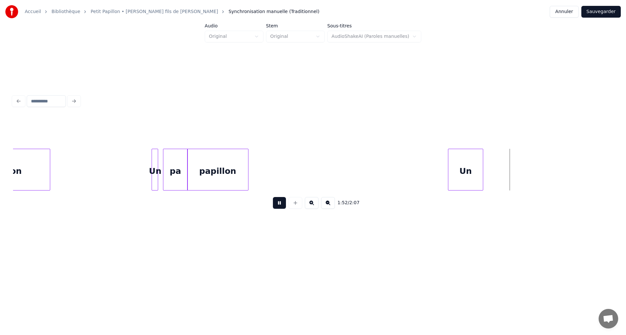
click at [282, 205] on button at bounding box center [279, 203] width 13 height 12
click at [155, 163] on div "Un" at bounding box center [155, 171] width 7 height 44
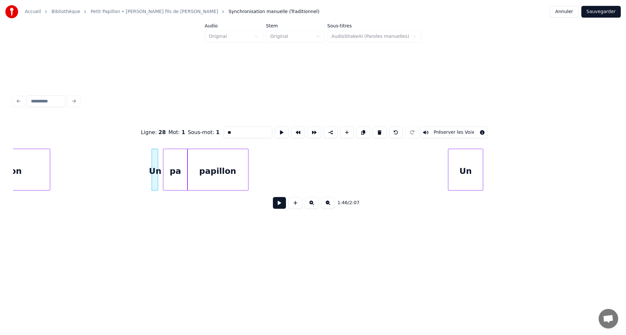
click at [275, 204] on button at bounding box center [279, 203] width 13 height 12
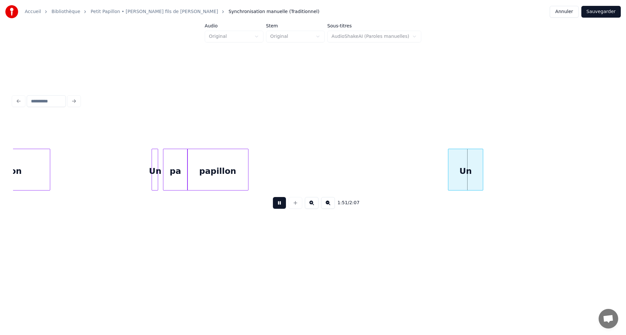
click at [278, 204] on button at bounding box center [279, 203] width 13 height 12
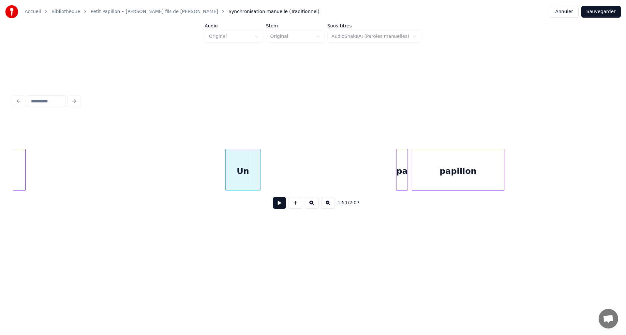
scroll to position [0, 7052]
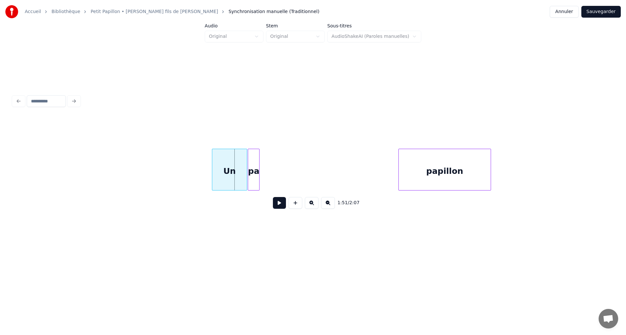
click at [256, 174] on div "pa" at bounding box center [253, 171] width 11 height 44
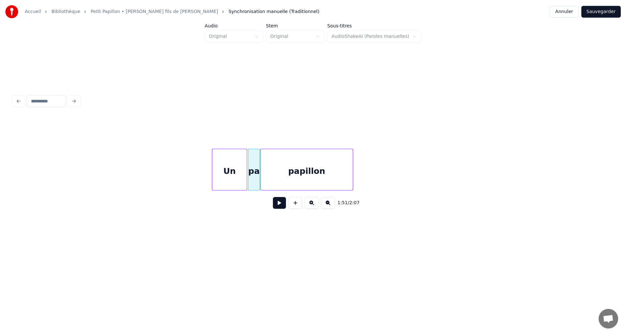
click at [311, 171] on div "papillon" at bounding box center [307, 171] width 92 height 44
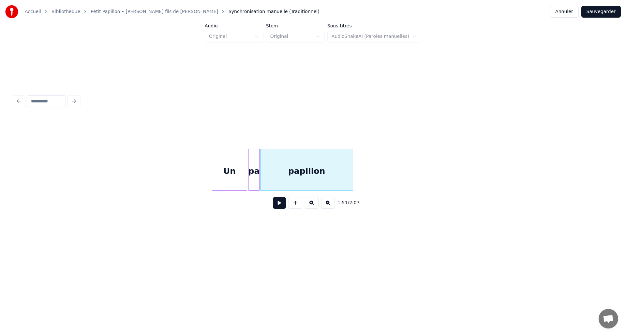
click at [223, 171] on div "Un" at bounding box center [229, 171] width 35 height 44
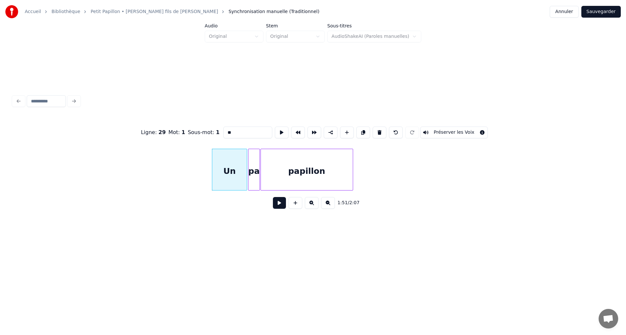
click at [278, 204] on button at bounding box center [279, 203] width 13 height 12
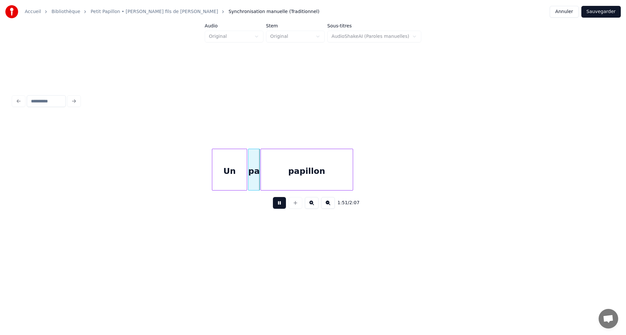
click at [278, 204] on button at bounding box center [279, 203] width 13 height 12
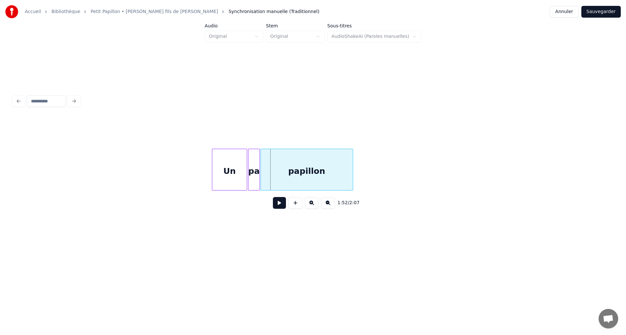
click at [244, 172] on div "Un" at bounding box center [229, 171] width 35 height 44
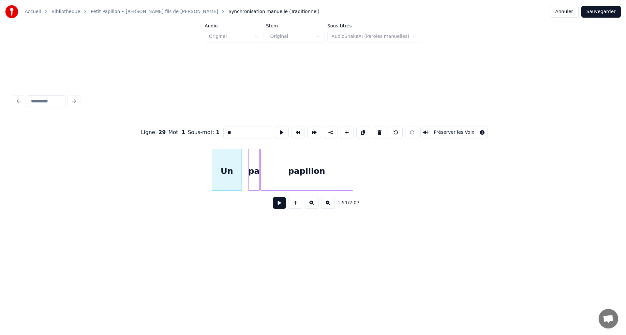
click at [241, 172] on div at bounding box center [241, 169] width 2 height 41
click at [253, 173] on div "pa" at bounding box center [253, 171] width 11 height 44
type input "**"
click at [244, 172] on div at bounding box center [244, 169] width 2 height 41
click at [601, 8] on button "Sauvegarder" at bounding box center [600, 12] width 39 height 12
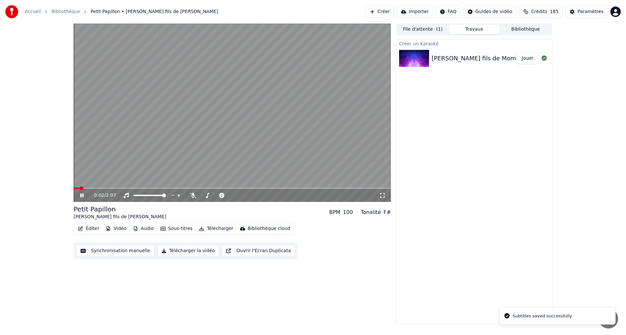
click at [383, 194] on icon at bounding box center [382, 195] width 7 height 5
click at [85, 227] on button "Éditer" at bounding box center [88, 228] width 26 height 9
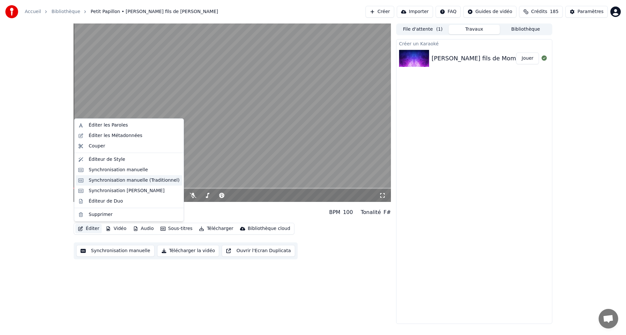
click at [117, 181] on div "Synchronisation manuelle (Traditionnel)" at bounding box center [134, 180] width 91 height 7
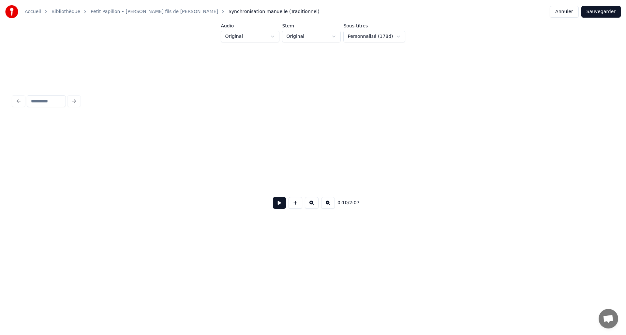
scroll to position [0, 687]
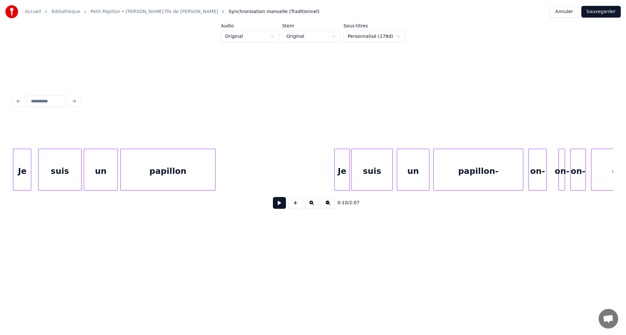
click at [279, 203] on button at bounding box center [279, 203] width 13 height 12
click at [281, 204] on button at bounding box center [279, 203] width 13 height 12
click at [330, 178] on div "Je" at bounding box center [331, 171] width 15 height 44
click at [278, 206] on button at bounding box center [279, 203] width 13 height 12
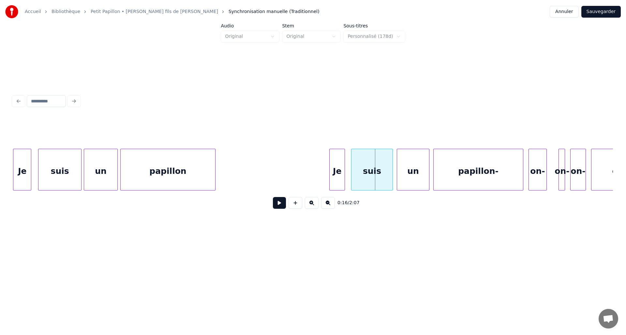
click at [338, 175] on div "Je" at bounding box center [337, 171] width 15 height 44
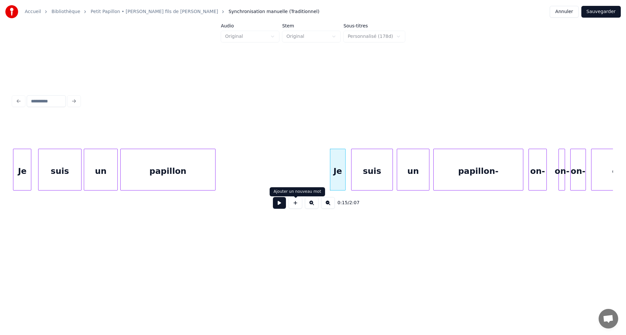
click at [279, 205] on button at bounding box center [279, 203] width 13 height 12
click at [280, 205] on button at bounding box center [279, 203] width 13 height 12
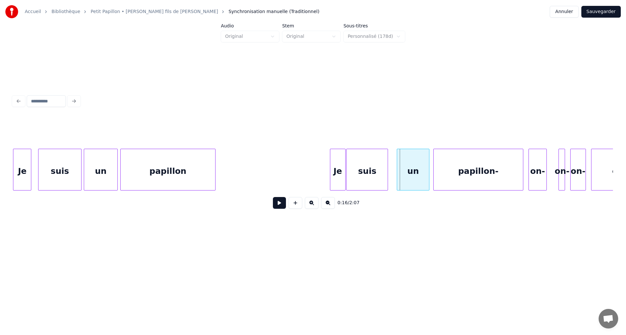
click at [366, 178] on div "suis" at bounding box center [367, 171] width 41 height 44
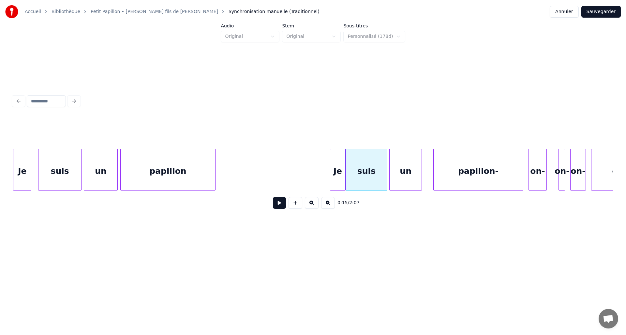
click at [398, 173] on div "un" at bounding box center [406, 171] width 32 height 44
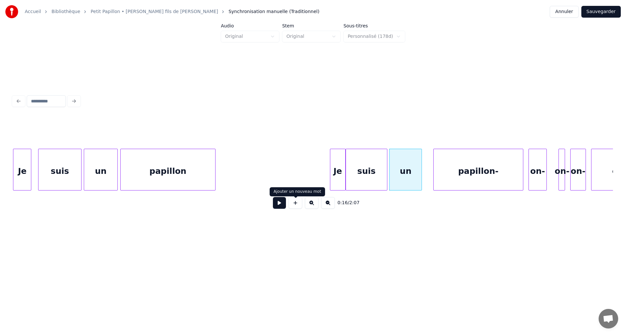
click at [275, 207] on button at bounding box center [279, 203] width 13 height 12
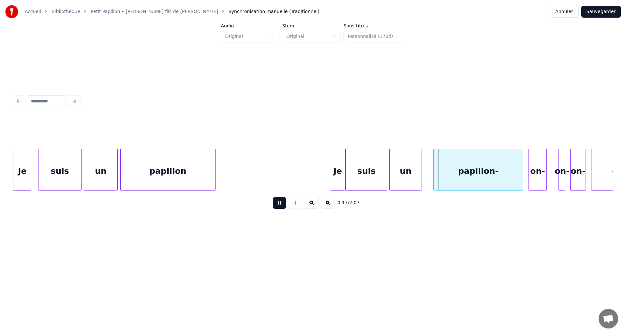
click at [275, 207] on button at bounding box center [279, 203] width 13 height 12
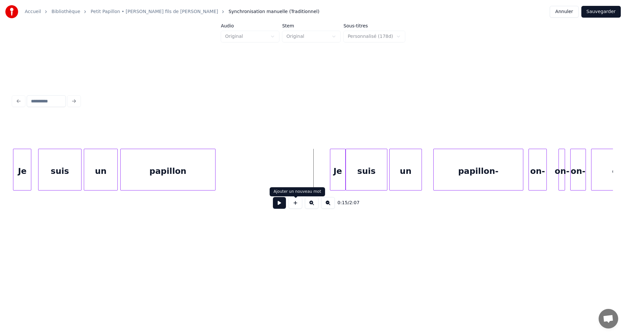
click at [286, 203] on div "0:15 / 2:07" at bounding box center [313, 203] width 590 height 14
click at [281, 205] on button at bounding box center [279, 203] width 13 height 12
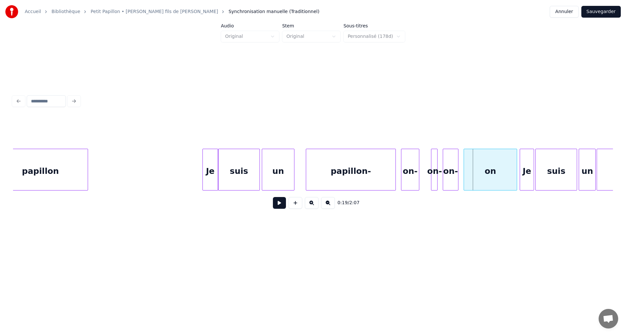
scroll to position [0, 823]
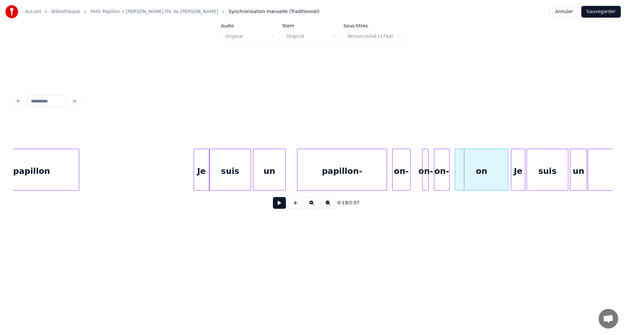
click at [304, 176] on div "papillon-" at bounding box center [341, 171] width 89 height 44
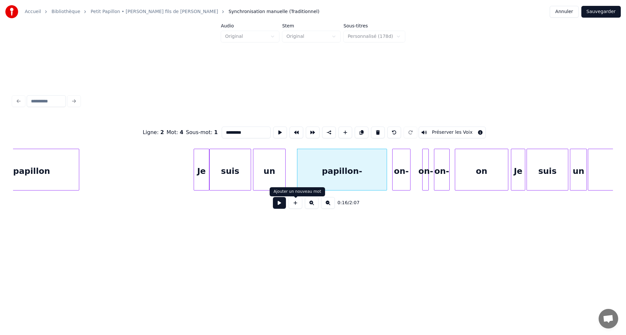
click at [284, 203] on button at bounding box center [279, 203] width 13 height 12
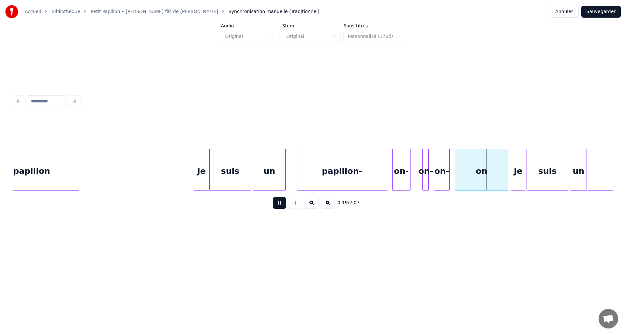
click at [284, 203] on button at bounding box center [279, 203] width 13 height 12
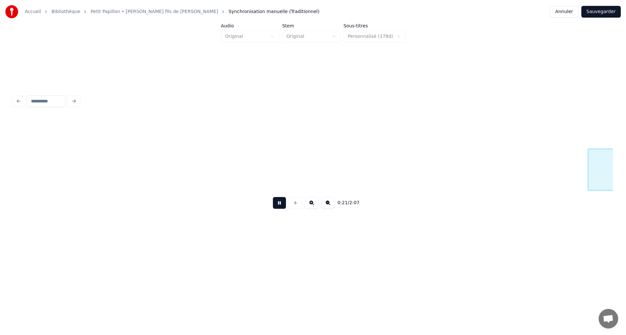
scroll to position [0, 1423]
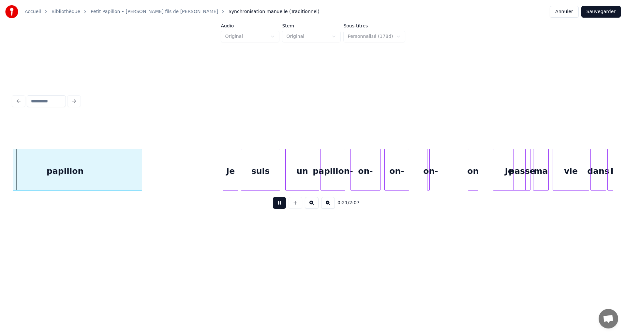
click at [284, 203] on button at bounding box center [279, 203] width 13 height 12
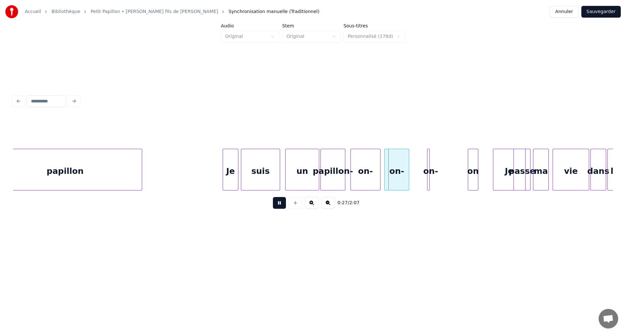
click at [284, 203] on button at bounding box center [279, 203] width 13 height 12
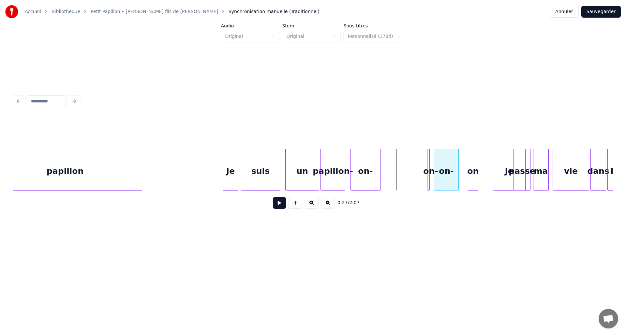
click at [450, 177] on div "on-" at bounding box center [446, 171] width 24 height 44
click at [465, 180] on div "on-" at bounding box center [466, 171] width 7 height 44
click at [463, 180] on div "on-" at bounding box center [466, 171] width 7 height 44
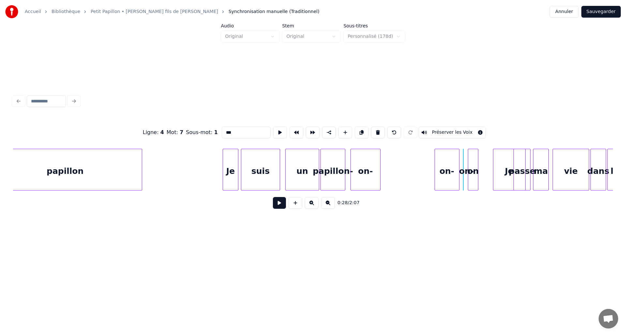
click at [461, 180] on div at bounding box center [462, 169] width 2 height 41
click at [461, 180] on div at bounding box center [461, 169] width 2 height 41
click at [442, 178] on div "on-" at bounding box center [441, 171] width 24 height 44
click at [370, 175] on div "on-" at bounding box center [365, 171] width 29 height 44
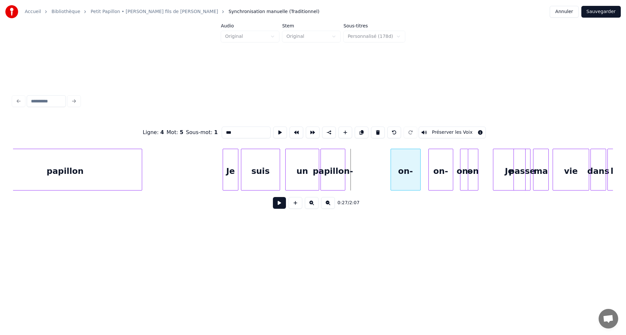
click at [411, 180] on div "on-" at bounding box center [405, 171] width 29 height 44
click at [336, 173] on div "papillon-" at bounding box center [333, 171] width 24 height 44
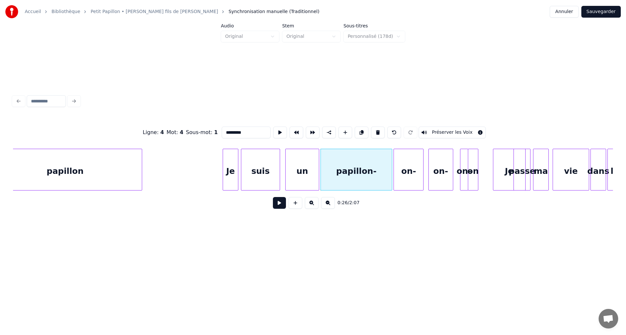
click at [390, 177] on div at bounding box center [391, 169] width 2 height 41
click at [260, 170] on div "suis" at bounding box center [260, 171] width 38 height 44
type input "****"
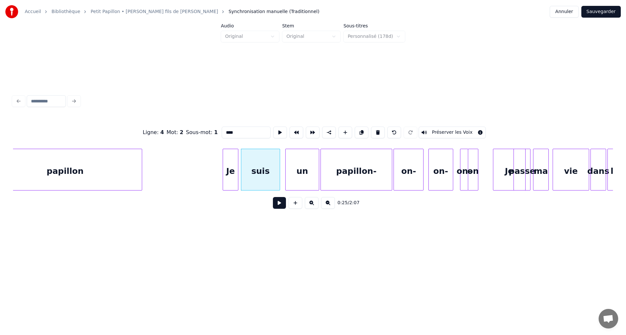
click at [276, 200] on button at bounding box center [279, 203] width 13 height 12
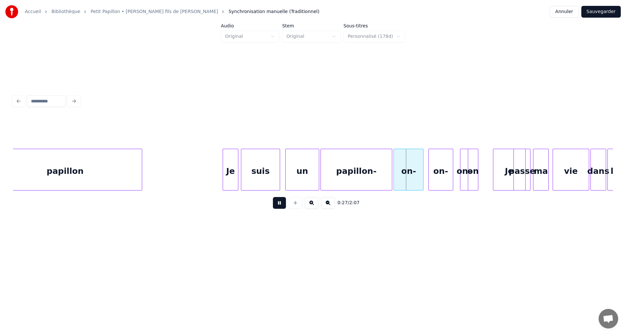
click at [278, 203] on button at bounding box center [279, 203] width 13 height 12
click at [486, 175] on div "on" at bounding box center [484, 171] width 10 height 44
click at [472, 175] on div at bounding box center [471, 169] width 2 height 41
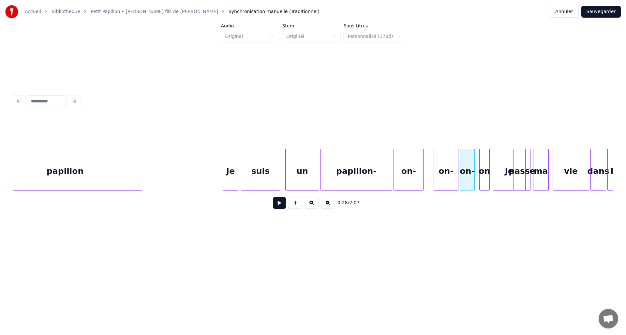
click at [449, 177] on div "on-" at bounding box center [446, 171] width 24 height 44
click at [431, 177] on div "on-" at bounding box center [421, 171] width 29 height 44
click at [386, 174] on div "papillon-" at bounding box center [356, 171] width 71 height 44
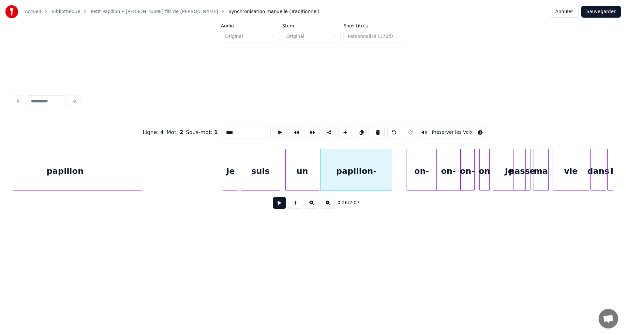
type input "*********"
click at [405, 178] on div at bounding box center [404, 169] width 2 height 41
click at [284, 207] on button at bounding box center [279, 203] width 13 height 12
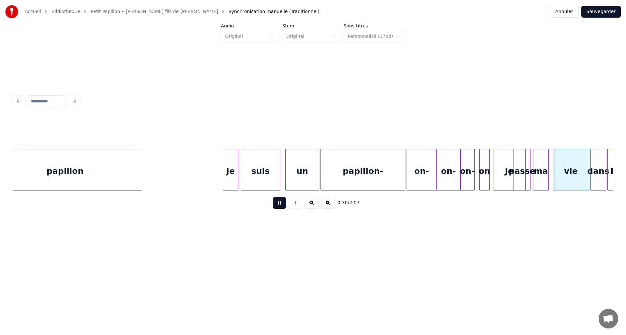
click at [284, 207] on button at bounding box center [279, 203] width 13 height 12
click at [499, 171] on div "Je" at bounding box center [509, 171] width 32 height 44
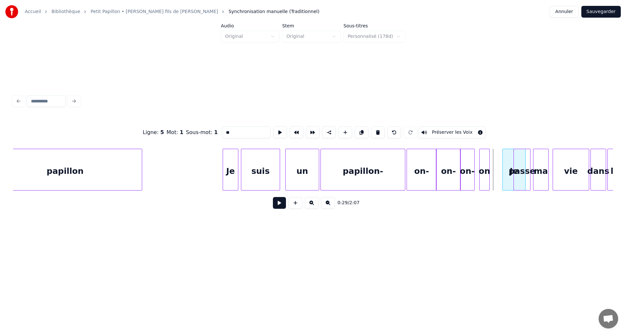
click at [504, 176] on div at bounding box center [504, 169] width 2 height 41
click at [489, 177] on div "on" at bounding box center [491, 171] width 10 height 44
click at [471, 178] on div "on-" at bounding box center [471, 171] width 14 height 44
click at [485, 176] on div "on" at bounding box center [485, 171] width 10 height 44
click at [452, 181] on div "on-" at bounding box center [450, 171] width 24 height 44
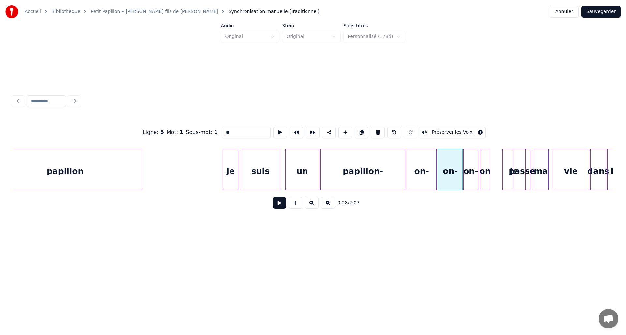
click at [430, 178] on div "on-" at bounding box center [421, 171] width 29 height 44
click at [339, 172] on div "papillon-" at bounding box center [363, 171] width 84 height 44
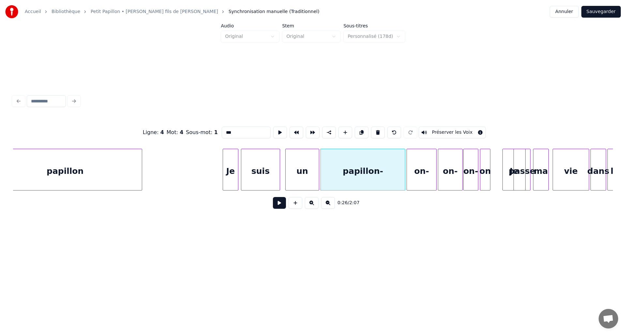
type input "*********"
click at [286, 203] on div "0:26 / 2:07" at bounding box center [313, 203] width 590 height 14
click at [283, 203] on button at bounding box center [279, 203] width 13 height 12
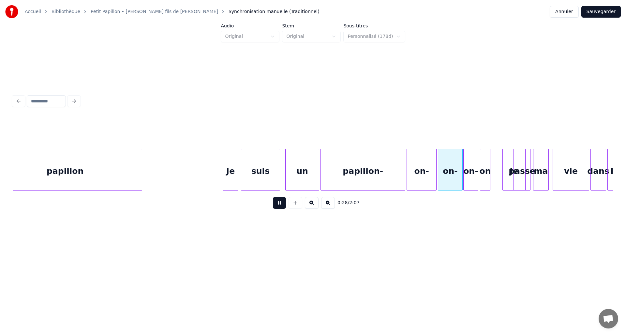
click at [283, 203] on button at bounding box center [279, 203] width 13 height 12
click at [431, 178] on div "on-" at bounding box center [429, 171] width 29 height 44
click at [437, 176] on div at bounding box center [438, 169] width 2 height 41
click at [422, 183] on div at bounding box center [421, 169] width 2 height 41
click at [419, 182] on div at bounding box center [418, 169] width 2 height 41
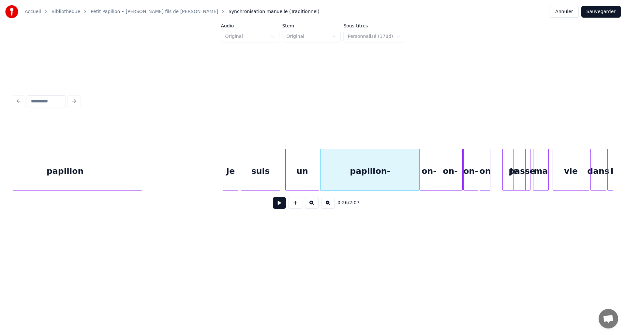
click at [313, 174] on div "un" at bounding box center [302, 171] width 33 height 44
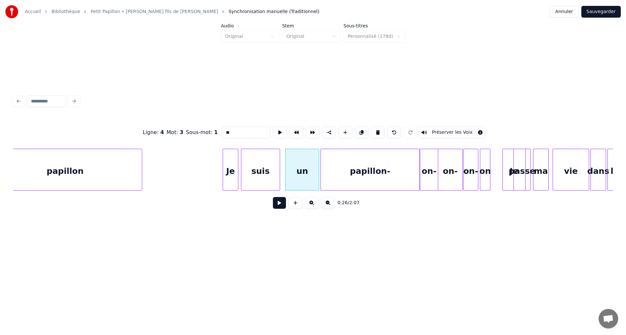
click at [279, 199] on div "0:26 / 2:07" at bounding box center [313, 203] width 590 height 14
click at [279, 200] on button at bounding box center [279, 203] width 13 height 12
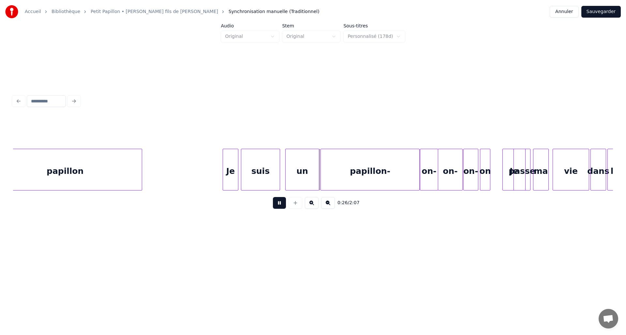
click at [279, 200] on button at bounding box center [279, 203] width 13 height 12
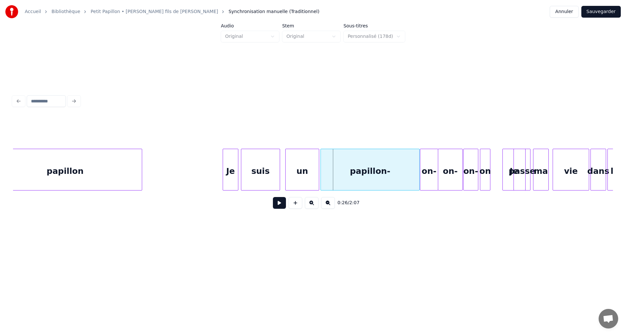
click at [302, 172] on div "un" at bounding box center [302, 171] width 33 height 44
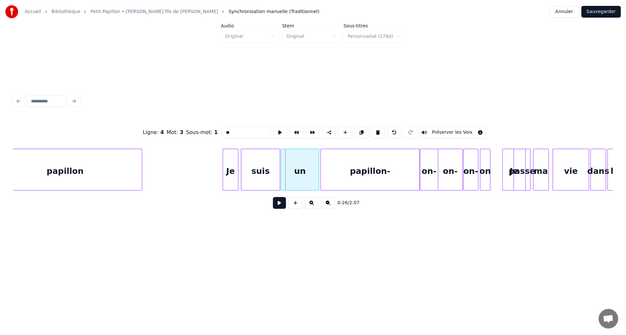
click at [283, 177] on div at bounding box center [282, 169] width 2 height 41
click at [280, 202] on button at bounding box center [279, 203] width 13 height 12
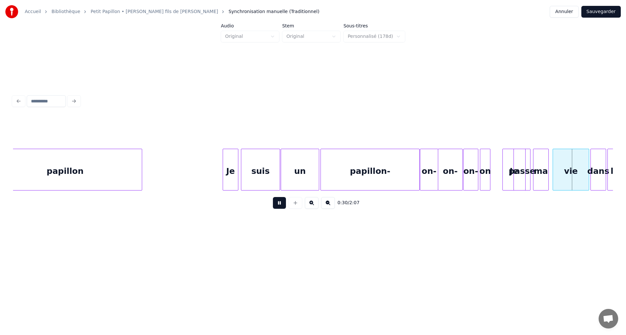
click at [600, 8] on div "Accueil Bibliothèque Petit Papillon • David fils de Momone Synchronisation manu…" at bounding box center [313, 11] width 626 height 23
click at [600, 9] on button "Sauvegarder" at bounding box center [600, 12] width 39 height 12
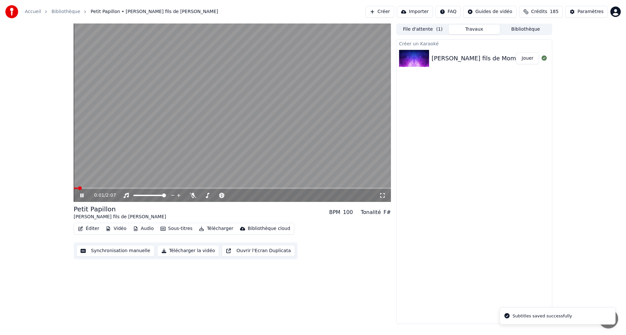
click at [380, 193] on icon at bounding box center [382, 195] width 7 height 5
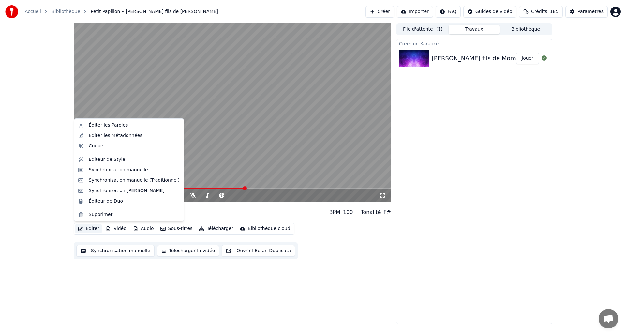
click at [90, 227] on button "Éditer" at bounding box center [88, 228] width 26 height 9
click at [121, 180] on div "Synchronisation manuelle (Traditionnel)" at bounding box center [134, 180] width 91 height 7
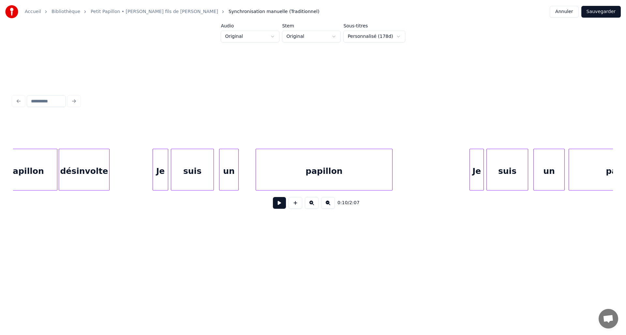
scroll to position [0, 3705]
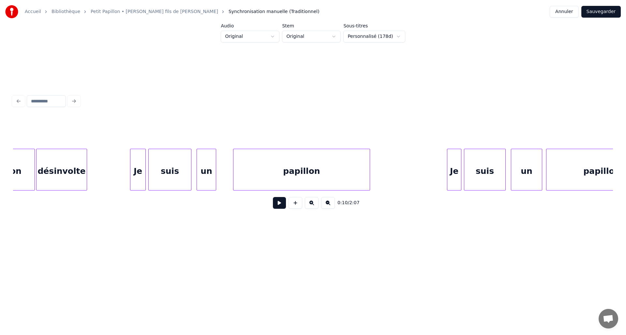
click at [267, 175] on div "papillon" at bounding box center [301, 171] width 136 height 44
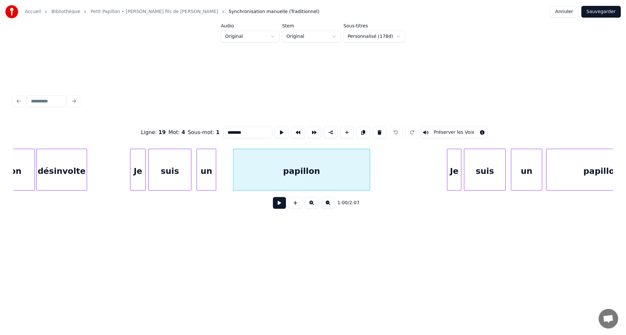
click at [278, 203] on button at bounding box center [279, 203] width 13 height 12
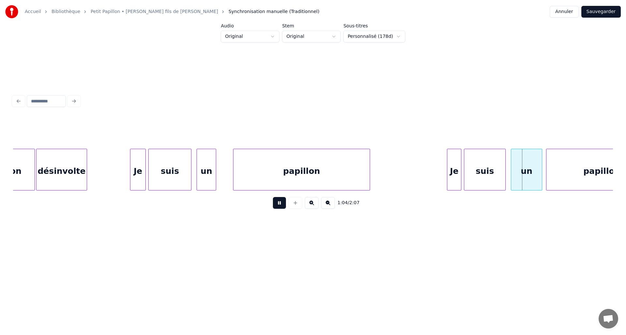
click at [278, 203] on button at bounding box center [279, 203] width 13 height 12
click at [515, 177] on div "un" at bounding box center [520, 171] width 31 height 44
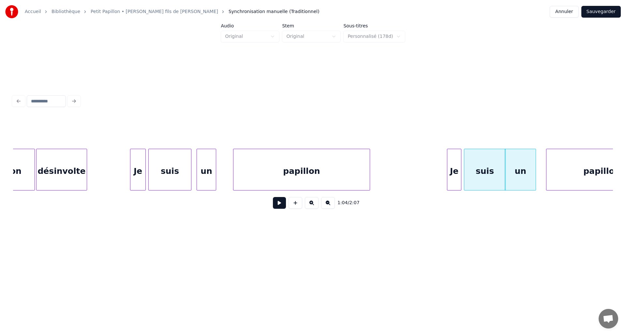
click at [280, 207] on button at bounding box center [279, 203] width 13 height 12
click at [477, 175] on div "suis" at bounding box center [482, 171] width 41 height 44
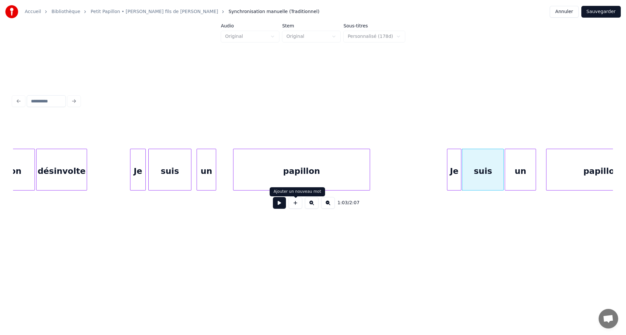
click at [285, 204] on button at bounding box center [279, 203] width 13 height 12
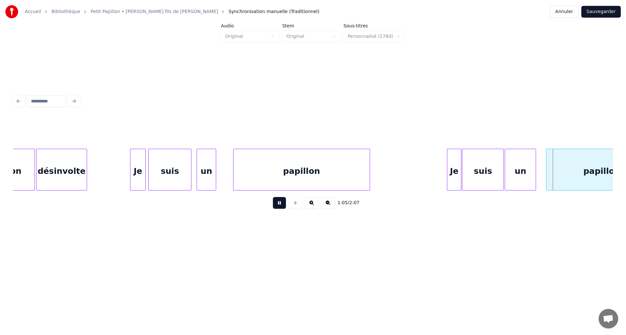
click at [285, 204] on button at bounding box center [279, 203] width 13 height 12
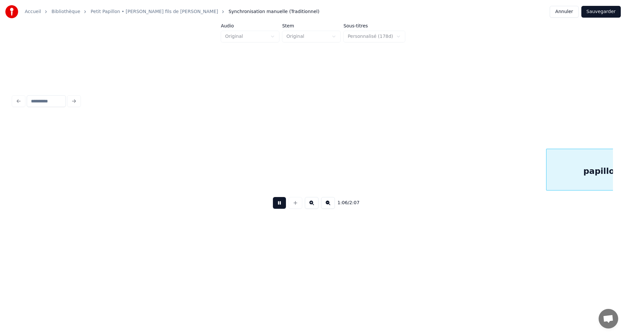
scroll to position [0, 4305]
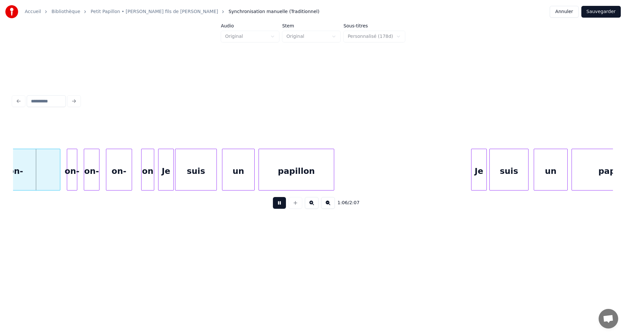
click at [285, 204] on button at bounding box center [279, 203] width 13 height 12
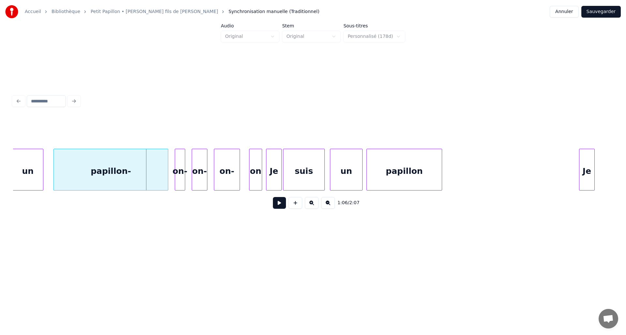
scroll to position [0, 4157]
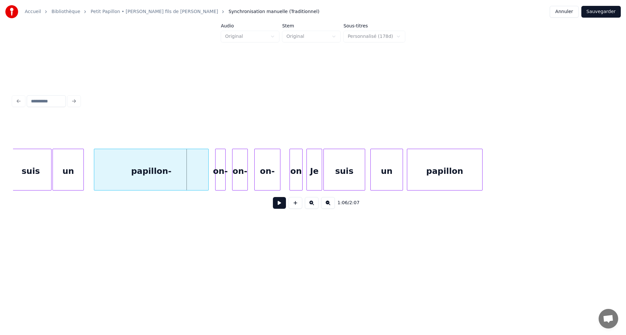
click at [180, 173] on div "papillon-" at bounding box center [151, 171] width 114 height 44
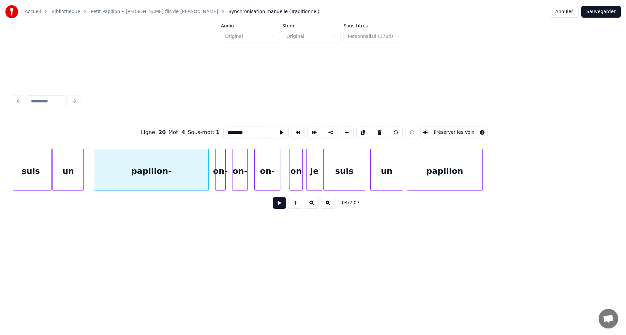
click at [208, 175] on div "papillon-" at bounding box center [151, 170] width 115 height 42
click at [187, 179] on div at bounding box center [188, 169] width 2 height 41
click at [87, 168] on div "papillon- on- on- on- on Je suis un papillon un suis" at bounding box center [4, 170] width 8296 height 42
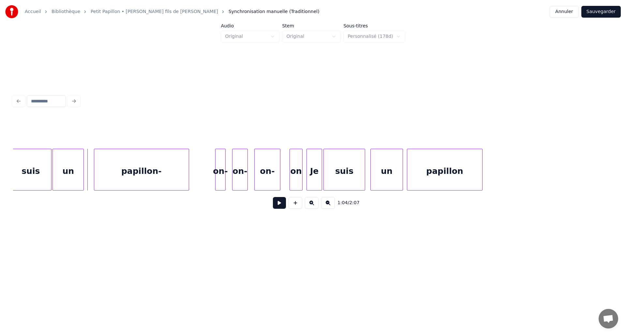
click at [278, 205] on button at bounding box center [279, 203] width 13 height 12
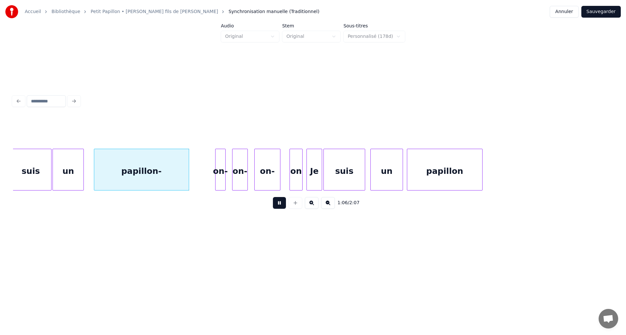
click at [278, 205] on button at bounding box center [279, 203] width 13 height 12
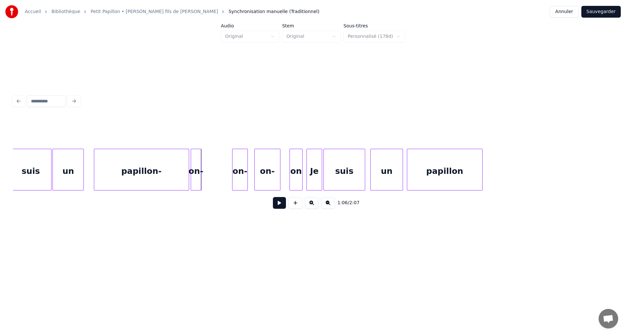
click at [194, 174] on div "on-" at bounding box center [196, 171] width 10 height 44
click at [213, 175] on div "on-" at bounding box center [211, 171] width 15 height 44
click at [226, 178] on div "on-" at bounding box center [233, 171] width 25 height 44
click at [263, 179] on div "on" at bounding box center [263, 171] width 12 height 44
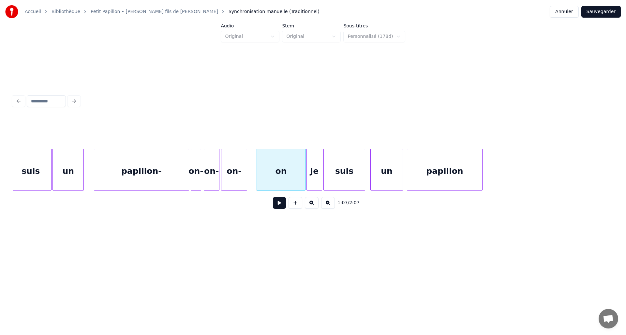
click at [305, 181] on div at bounding box center [304, 169] width 2 height 41
click at [254, 180] on div at bounding box center [254, 169] width 2 height 41
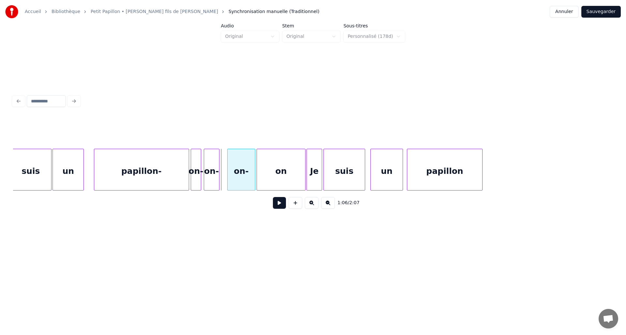
click at [229, 179] on div at bounding box center [229, 169] width 2 height 41
click at [225, 178] on div at bounding box center [224, 169] width 2 height 41
click at [201, 175] on div "on-" at bounding box center [196, 170] width 10 height 42
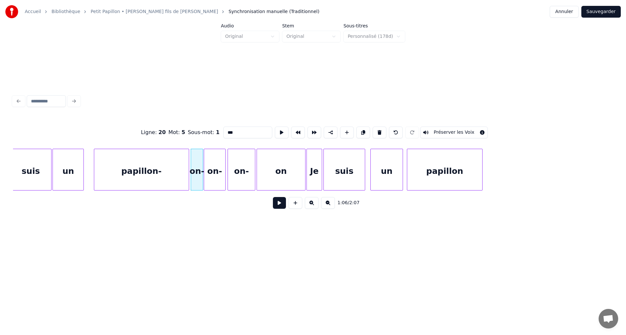
click at [202, 176] on div at bounding box center [202, 169] width 2 height 41
click at [177, 171] on div "papillon-" at bounding box center [141, 171] width 95 height 44
type input "*********"
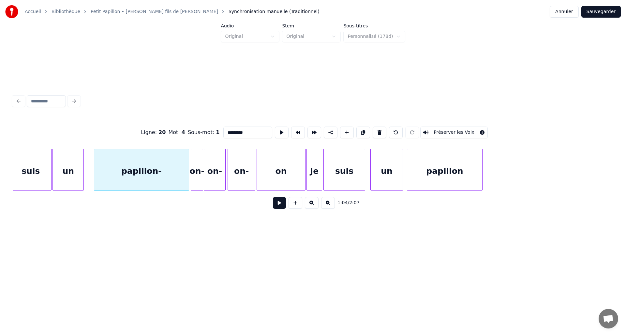
click at [279, 207] on button at bounding box center [279, 203] width 13 height 12
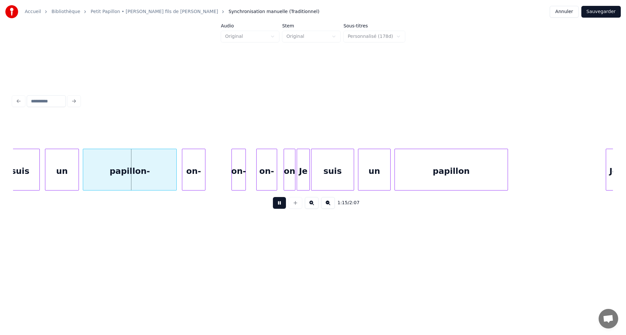
scroll to position [0, 4817]
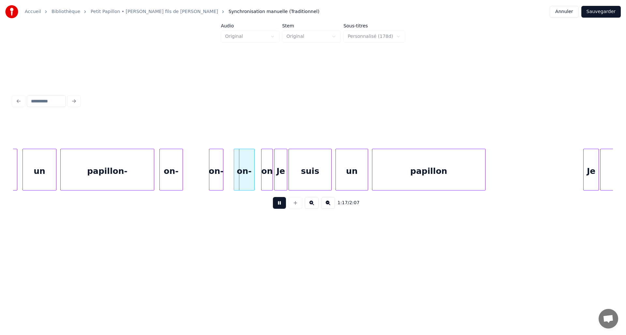
click at [283, 206] on button at bounding box center [279, 203] width 13 height 12
click at [196, 176] on div "on-" at bounding box center [193, 171] width 14 height 44
click at [209, 175] on div "on-" at bounding box center [214, 171] width 20 height 44
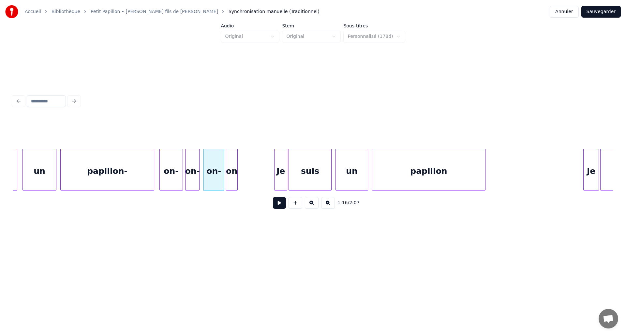
click at [232, 174] on div "on" at bounding box center [231, 171] width 11 height 44
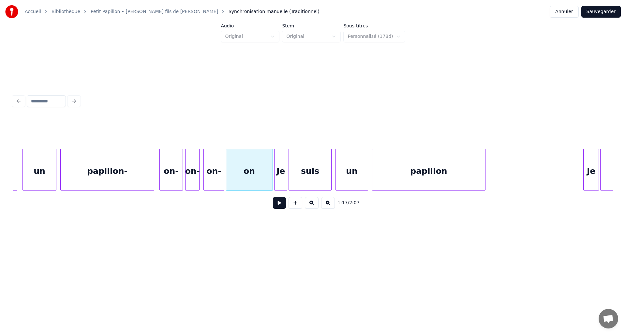
click at [272, 179] on div at bounding box center [272, 169] width 2 height 41
click at [171, 175] on div "on-" at bounding box center [166, 171] width 23 height 44
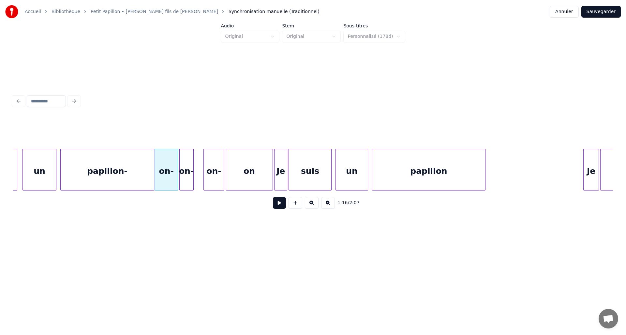
click at [188, 176] on div "on-" at bounding box center [187, 171] width 14 height 44
click at [206, 175] on div "on-" at bounding box center [205, 171] width 20 height 44
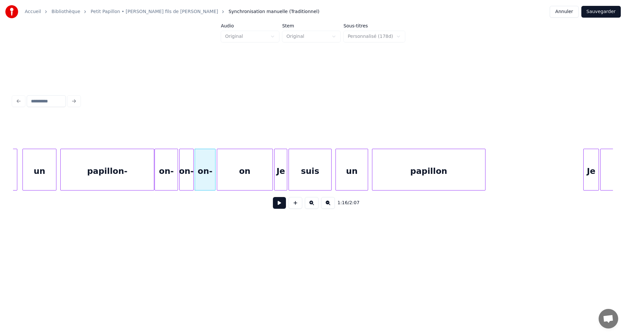
click at [218, 175] on div at bounding box center [218, 169] width 2 height 41
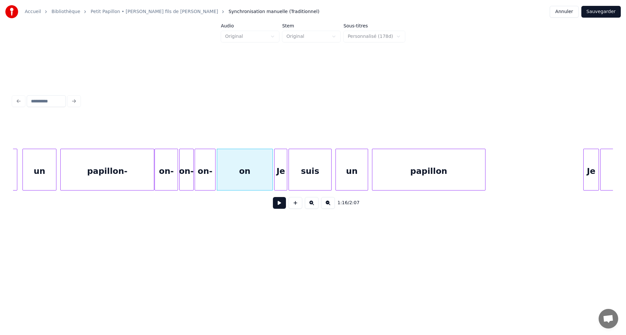
click at [134, 172] on div "papillon-" at bounding box center [107, 171] width 93 height 44
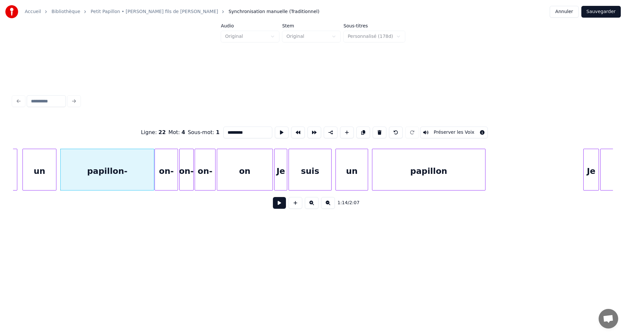
click at [277, 205] on button at bounding box center [279, 203] width 13 height 12
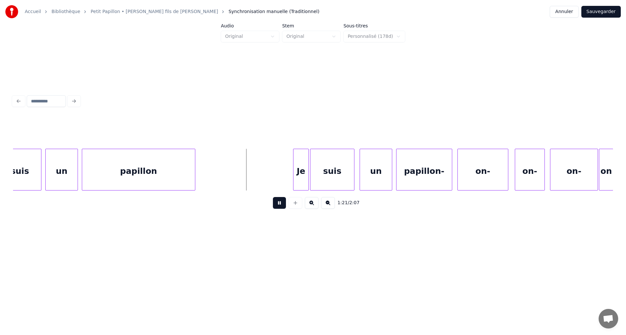
scroll to position [0, 5179]
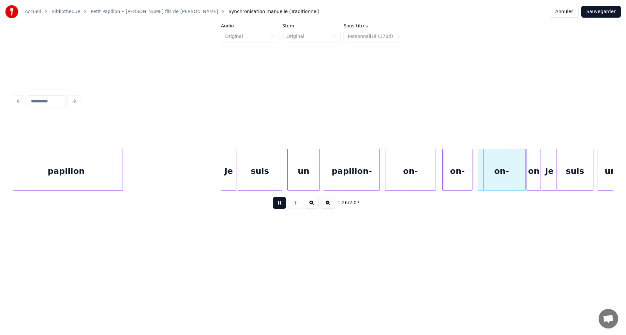
click at [283, 204] on button at bounding box center [279, 203] width 13 height 12
click at [368, 178] on div "papillon-" at bounding box center [351, 171] width 55 height 44
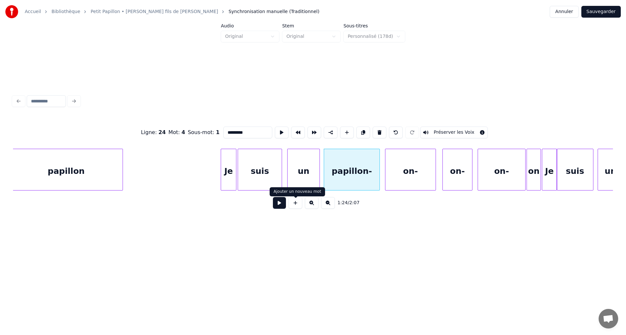
click at [272, 208] on div "1:24 / 2:07" at bounding box center [313, 203] width 590 height 14
click at [278, 206] on button at bounding box center [279, 203] width 13 height 12
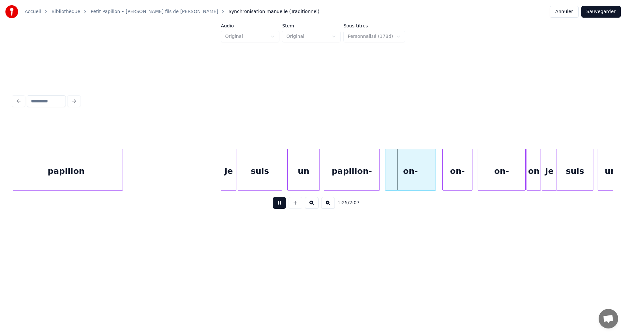
click at [278, 206] on button at bounding box center [279, 203] width 13 height 12
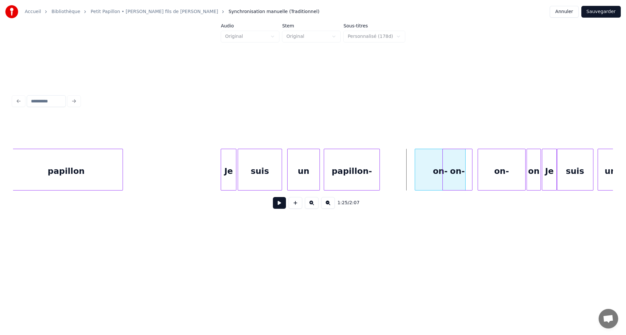
click at [428, 177] on div "on-" at bounding box center [440, 171] width 50 height 44
click at [410, 175] on div at bounding box center [410, 169] width 2 height 41
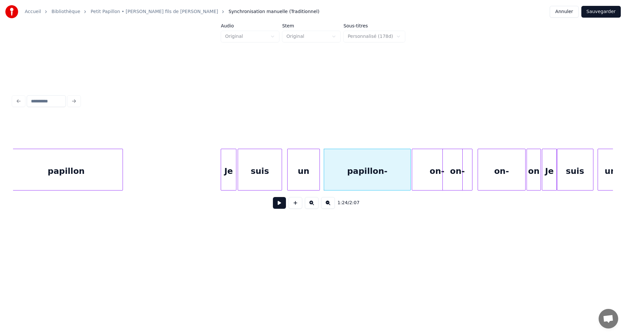
click at [423, 176] on div "on-" at bounding box center [437, 171] width 50 height 44
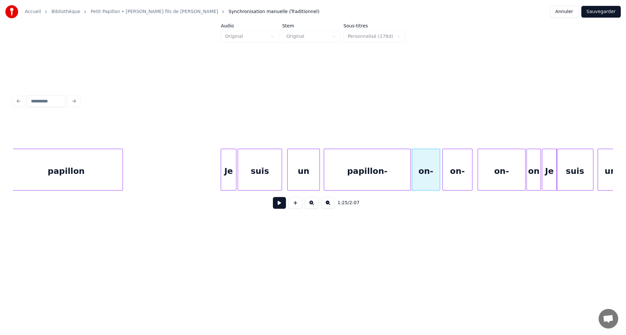
click at [439, 180] on div at bounding box center [439, 169] width 2 height 41
click at [466, 181] on div "on-" at bounding box center [455, 170] width 24 height 42
click at [475, 178] on div "on-" at bounding box center [491, 171] width 47 height 44
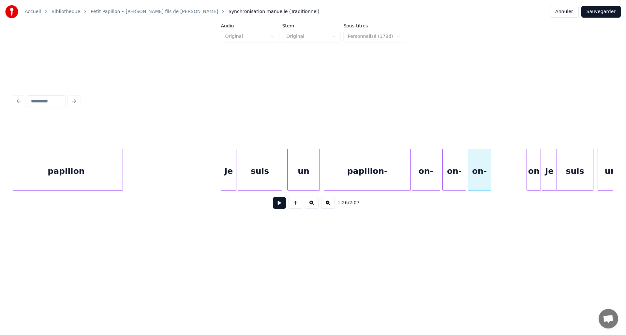
click at [490, 176] on div at bounding box center [490, 169] width 2 height 41
click at [496, 177] on div "on" at bounding box center [500, 171] width 14 height 44
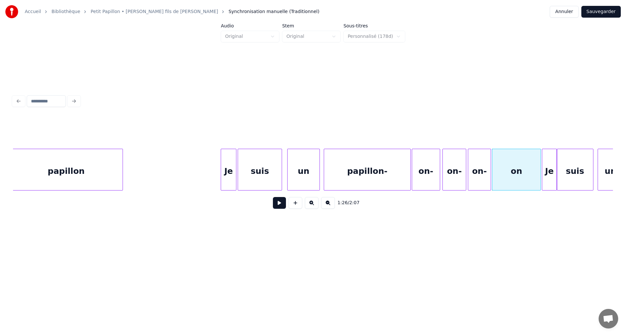
click at [540, 179] on div at bounding box center [540, 169] width 2 height 41
click at [284, 203] on button at bounding box center [279, 203] width 13 height 12
click at [283, 203] on button at bounding box center [279, 203] width 13 height 12
click at [303, 165] on div "un" at bounding box center [304, 171] width 32 height 44
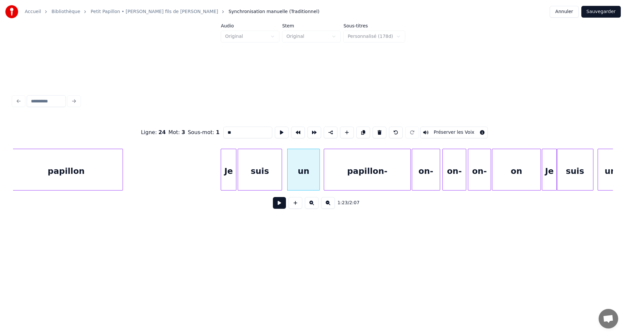
click at [283, 202] on button at bounding box center [279, 203] width 13 height 12
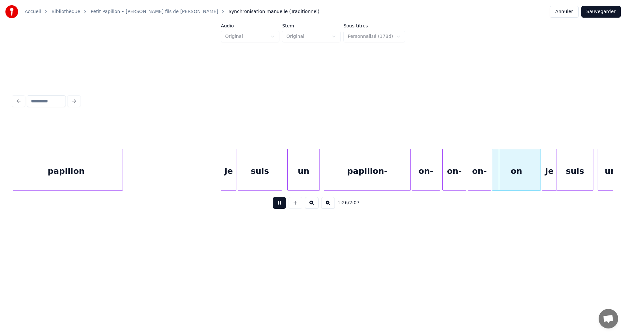
click at [283, 202] on button at bounding box center [279, 203] width 13 height 12
click at [428, 178] on div "on-" at bounding box center [426, 171] width 28 height 44
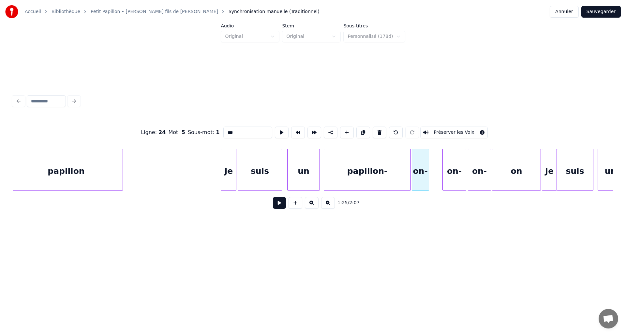
click at [428, 177] on div at bounding box center [428, 169] width 2 height 41
click at [443, 174] on div "on-" at bounding box center [443, 171] width 23 height 44
click at [464, 176] on div "on-" at bounding box center [467, 171] width 23 height 44
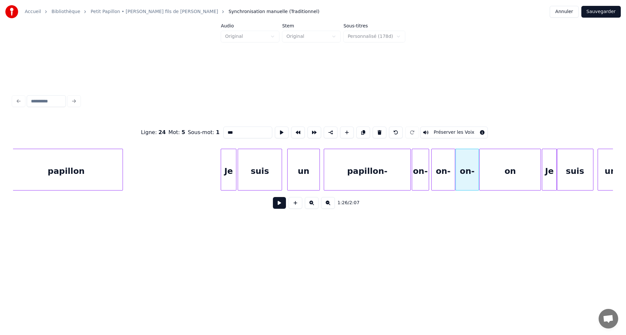
click at [480, 176] on div at bounding box center [481, 169] width 2 height 41
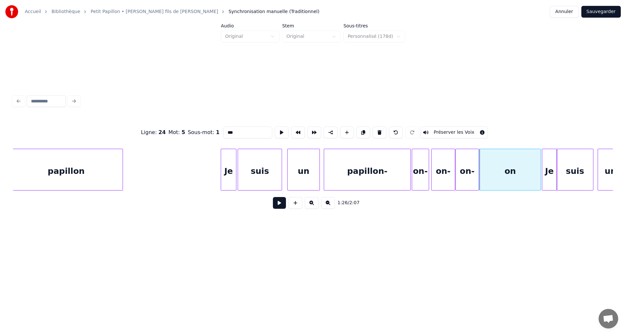
click at [362, 171] on div "papillon-" at bounding box center [367, 171] width 86 height 44
type input "*********"
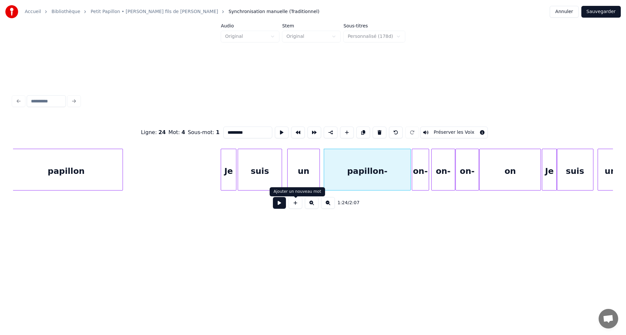
click at [285, 206] on button at bounding box center [279, 203] width 13 height 12
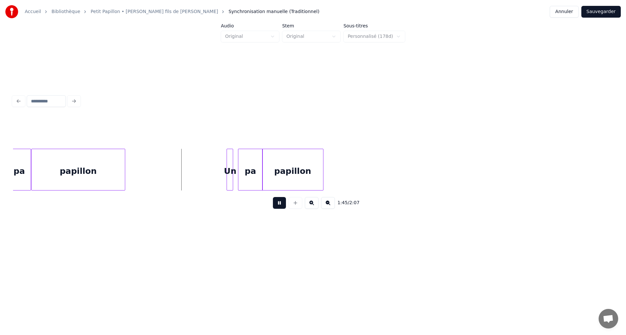
scroll to position [0, 6745]
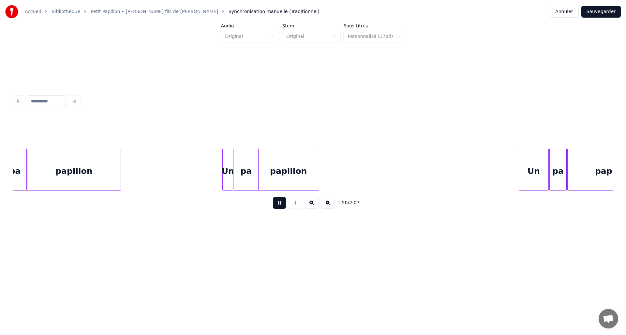
click at [233, 173] on div at bounding box center [232, 169] width 2 height 41
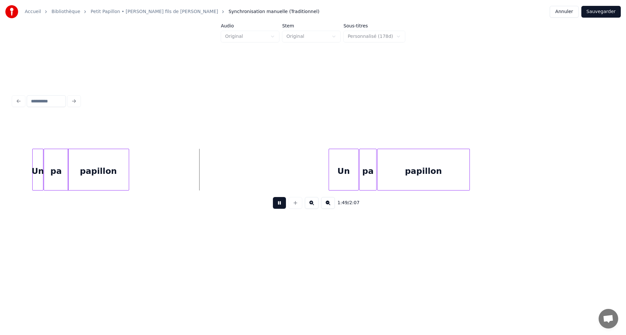
scroll to position [0, 7007]
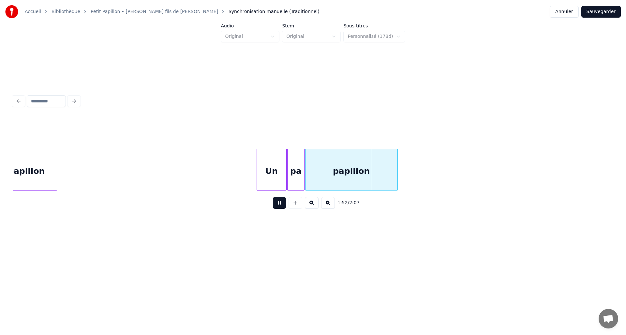
click at [597, 14] on button "Sauvegarder" at bounding box center [600, 12] width 39 height 12
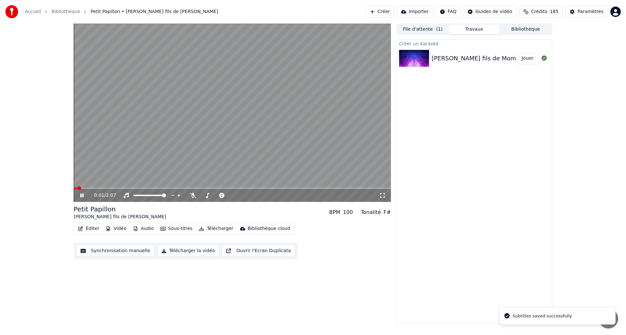
click at [382, 193] on icon at bounding box center [382, 195] width 7 height 5
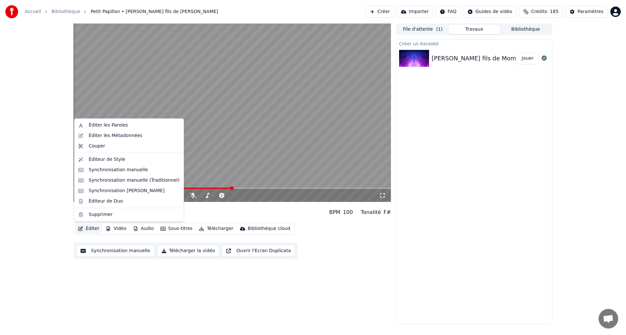
click at [88, 230] on button "Éditer" at bounding box center [88, 228] width 26 height 9
click at [132, 181] on div "Synchronisation manuelle (Traditionnel)" at bounding box center [134, 180] width 91 height 7
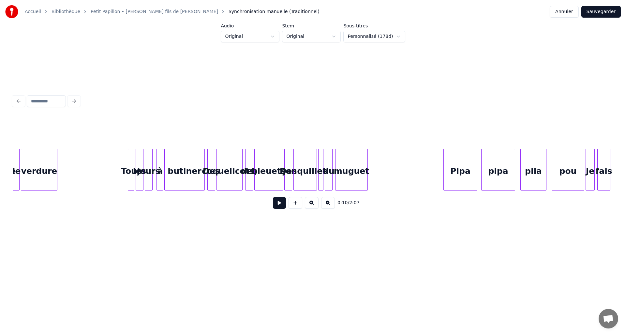
scroll to position [0, 2744]
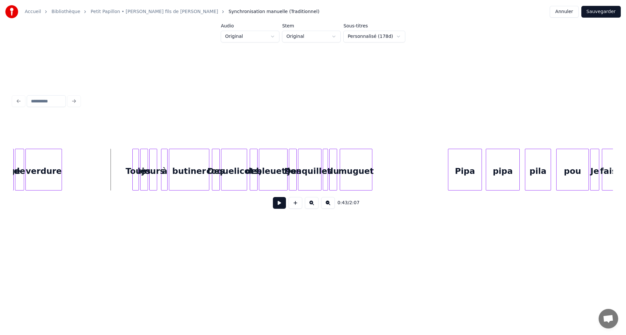
click at [276, 205] on button at bounding box center [279, 203] width 13 height 12
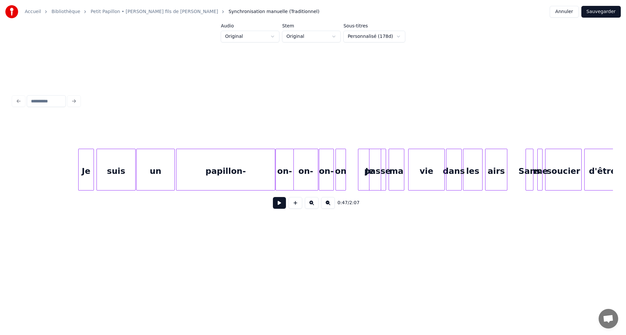
scroll to position [0, 1500]
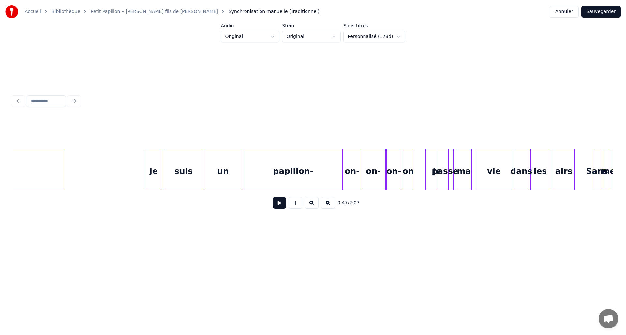
click at [274, 201] on button at bounding box center [279, 203] width 13 height 12
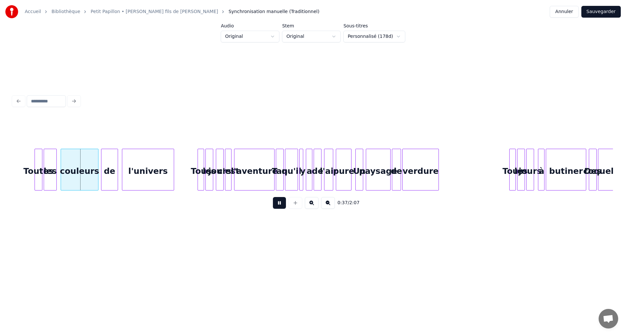
scroll to position [0, 2380]
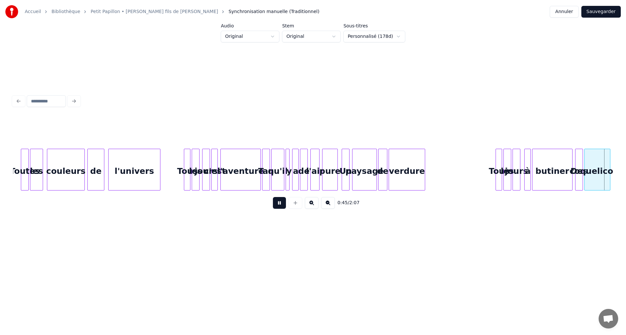
click at [278, 205] on button at bounding box center [279, 203] width 13 height 12
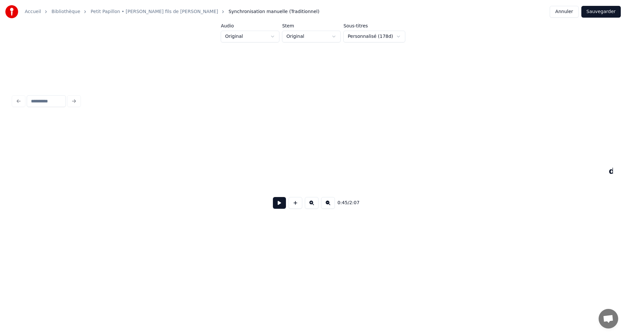
scroll to position [0, 2981]
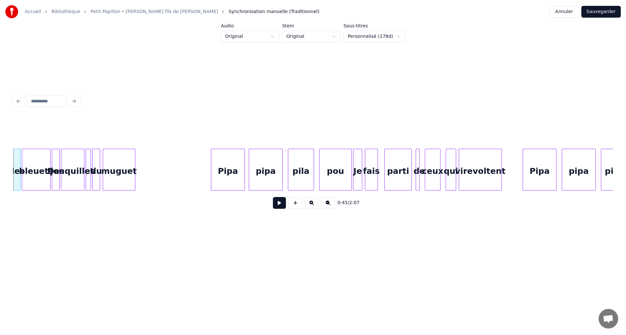
click at [590, 14] on button "Sauvegarder" at bounding box center [600, 12] width 39 height 12
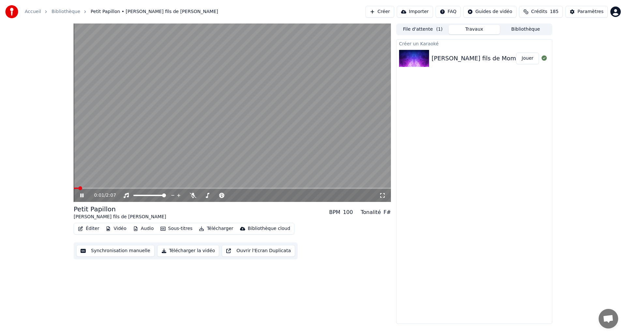
click at [181, 250] on button "Télécharger la vidéo" at bounding box center [188, 251] width 62 height 12
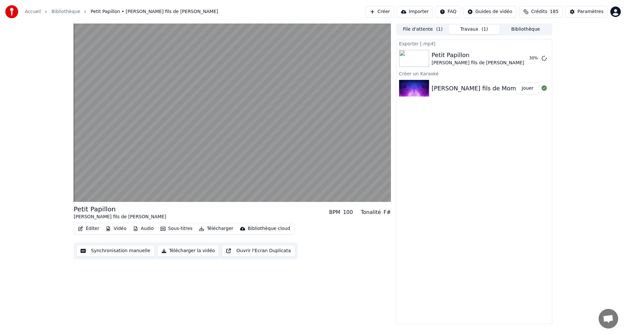
drag, startPoint x: 184, startPoint y: 239, endPoint x: 593, endPoint y: 139, distance: 421.5
click at [513, 59] on button "Afficher" at bounding box center [524, 59] width 29 height 12
